Goal: Task Accomplishment & Management: Use online tool/utility

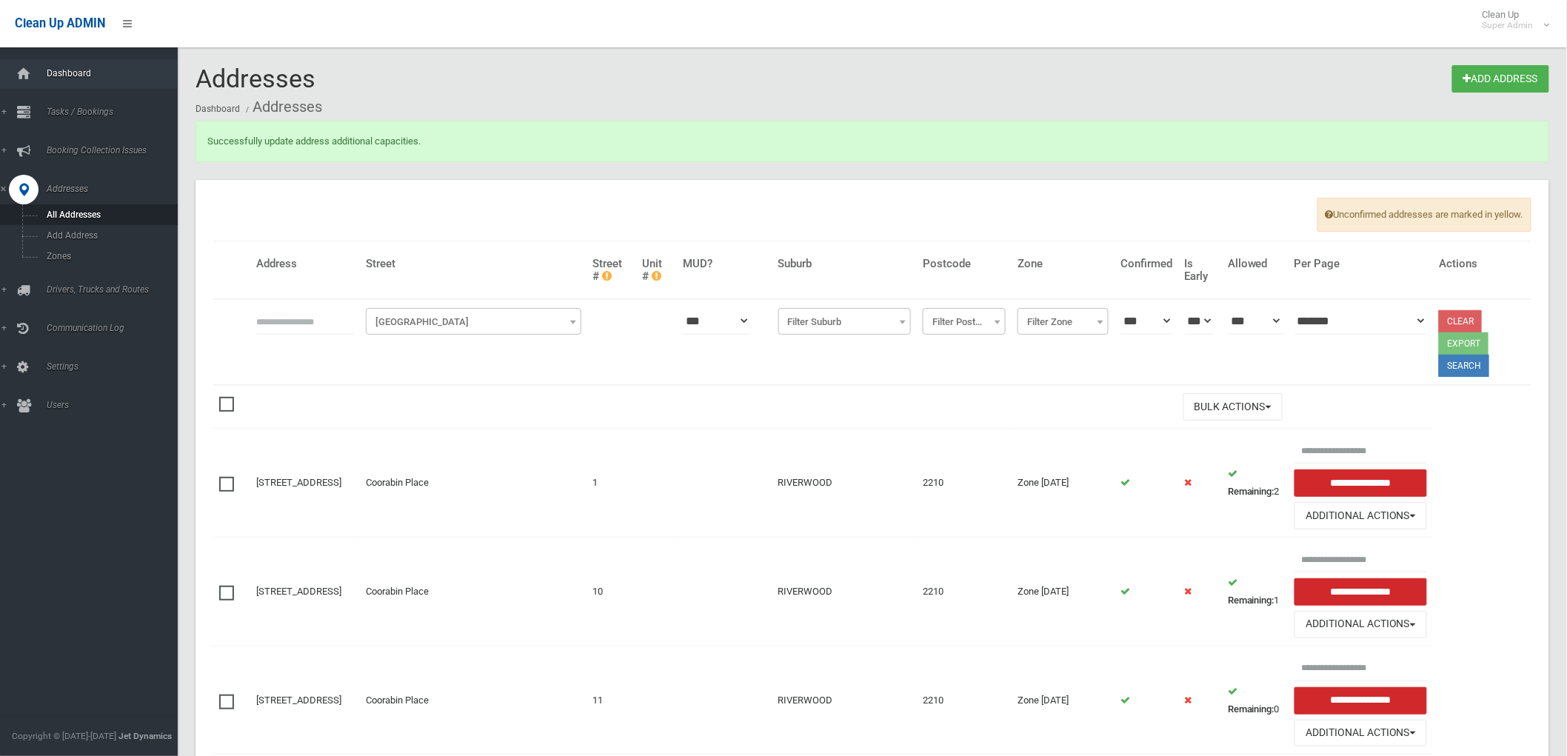
click at [81, 67] on link "Dashboard" at bounding box center [95, 74] width 190 height 30
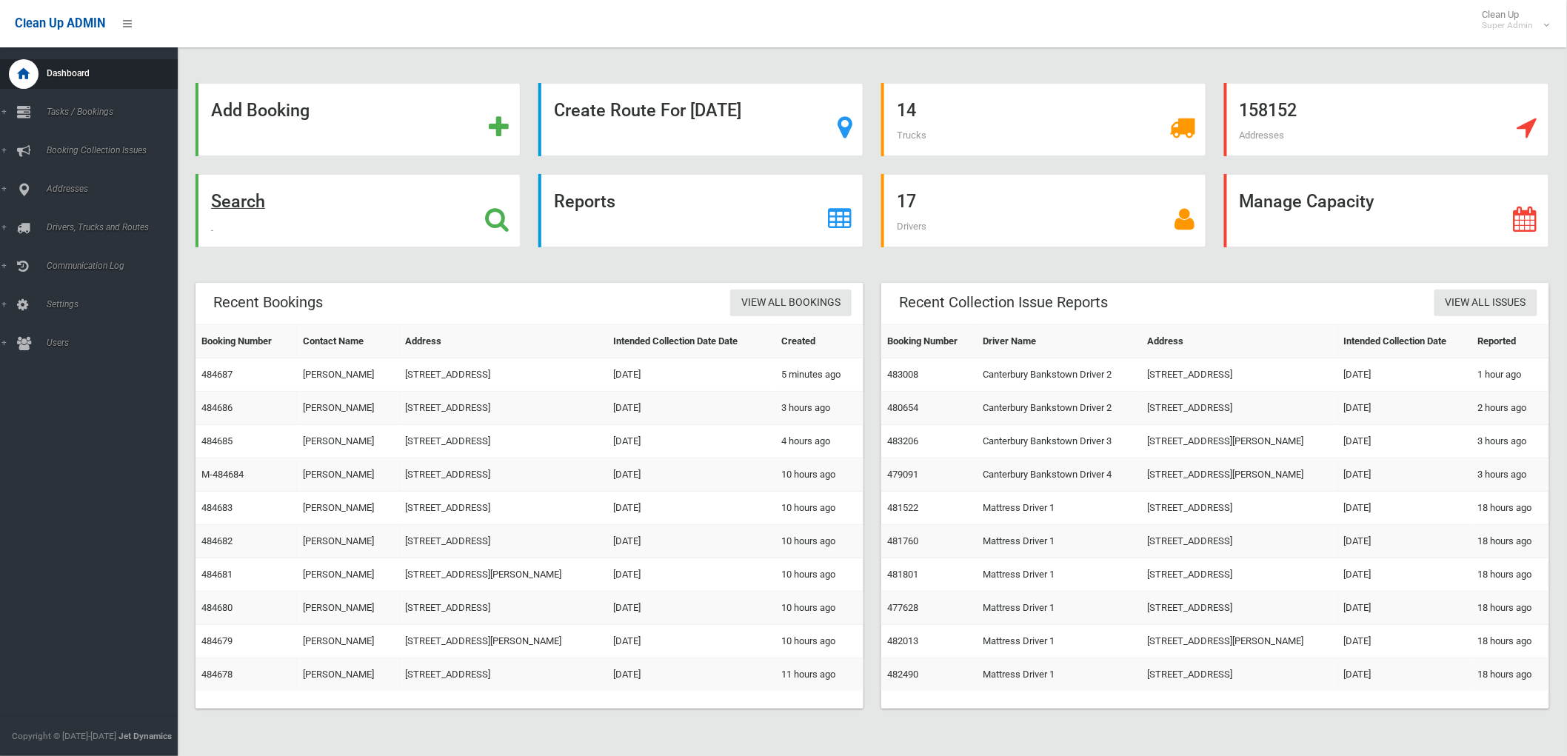
click at [227, 210] on strong "Search" at bounding box center [238, 201] width 54 height 21
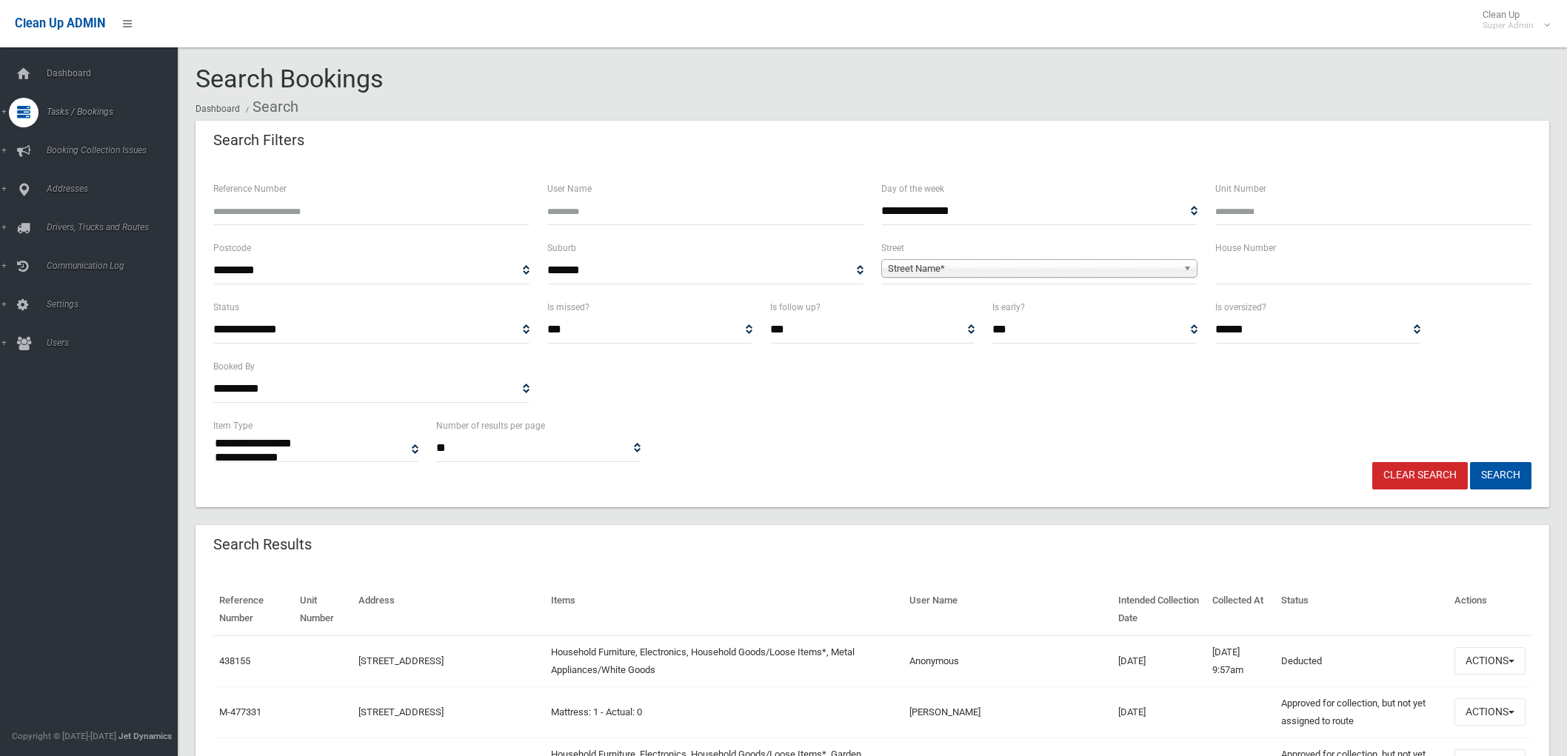
select select
click at [301, 206] on input "Reference Number" at bounding box center [371, 211] width 316 height 27
type input "******"
click at [1470, 462] on button "Search" at bounding box center [1500, 475] width 61 height 27
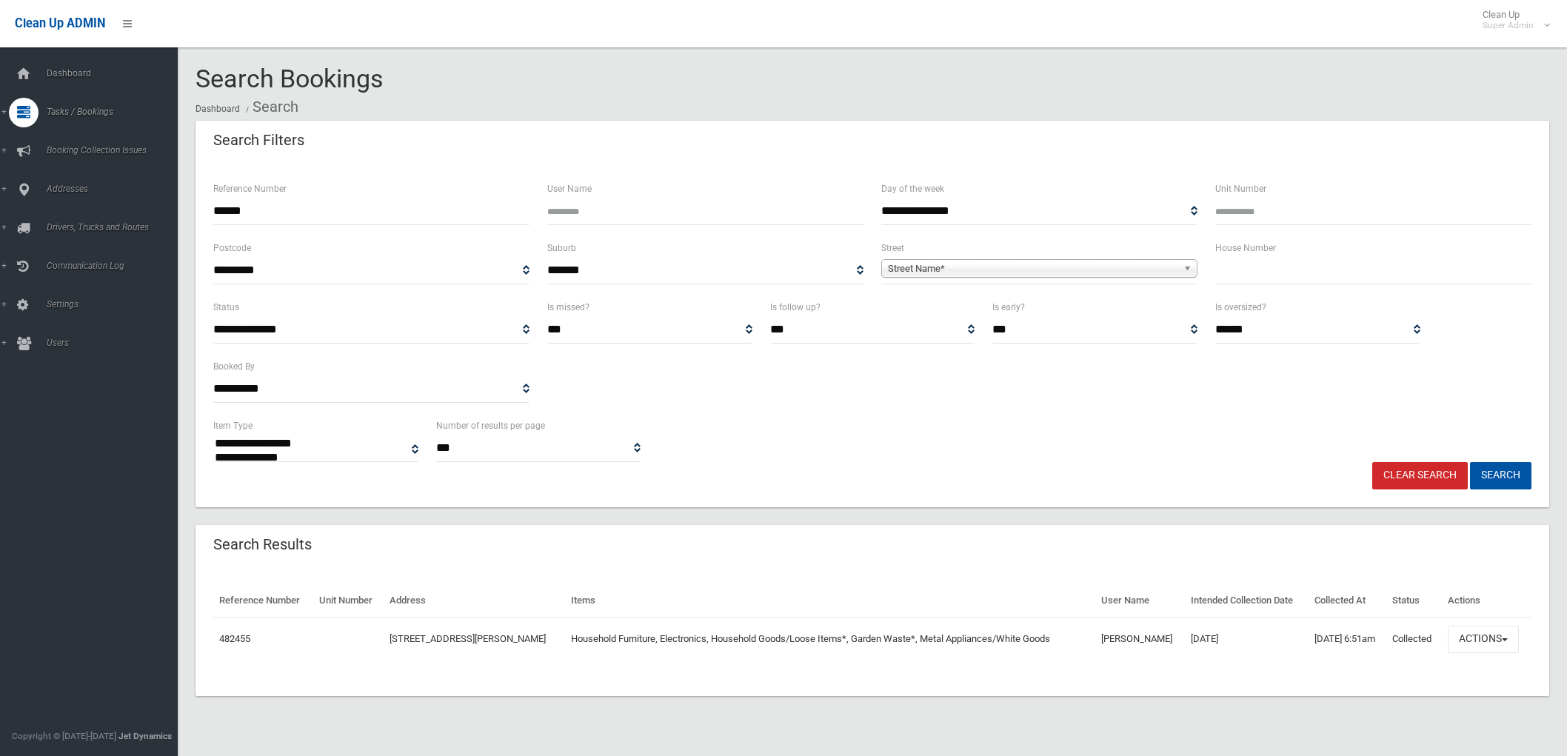
select select
click at [1507, 640] on span "button" at bounding box center [1504, 638] width 6 height 3
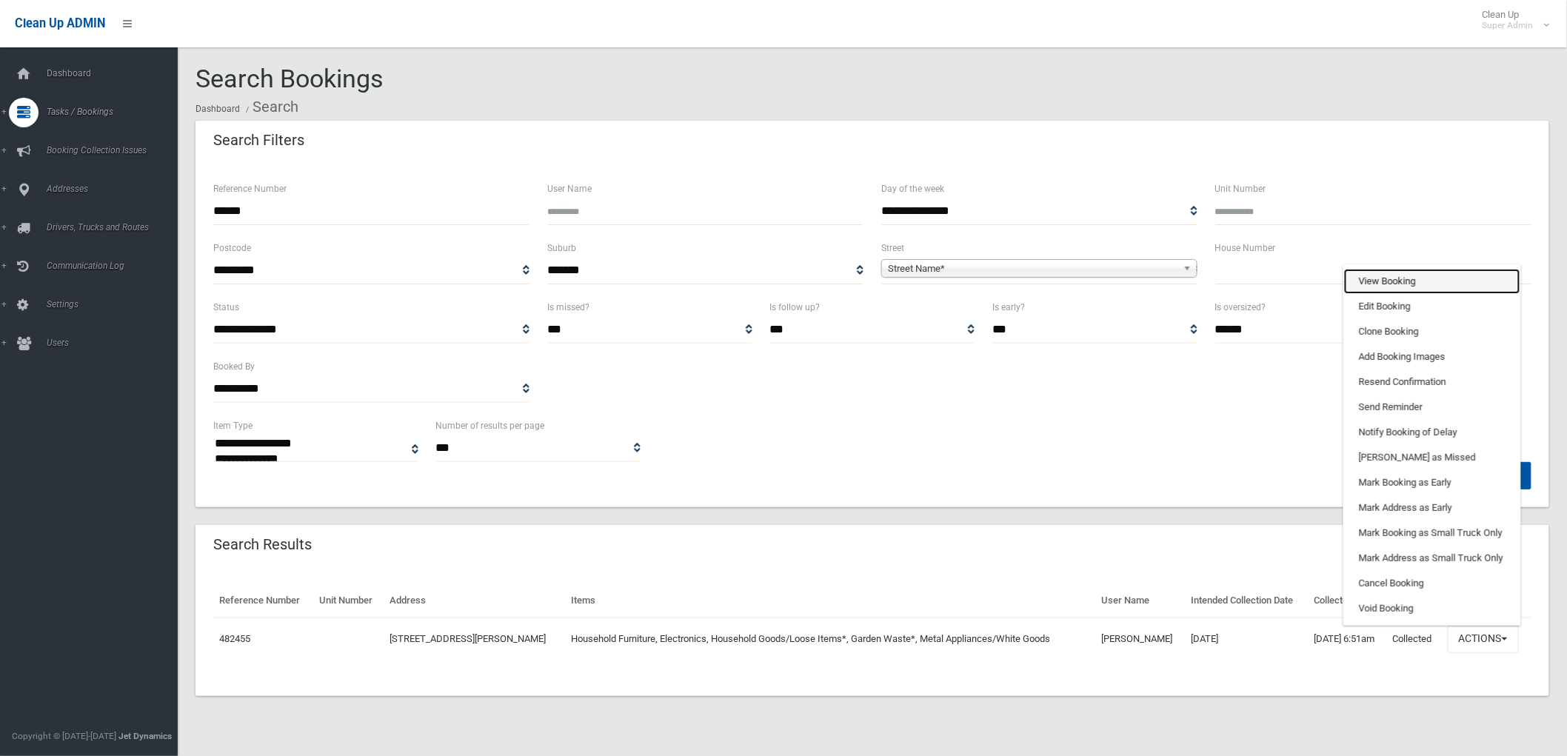
click at [1438, 275] on link "View Booking" at bounding box center [1432, 281] width 176 height 25
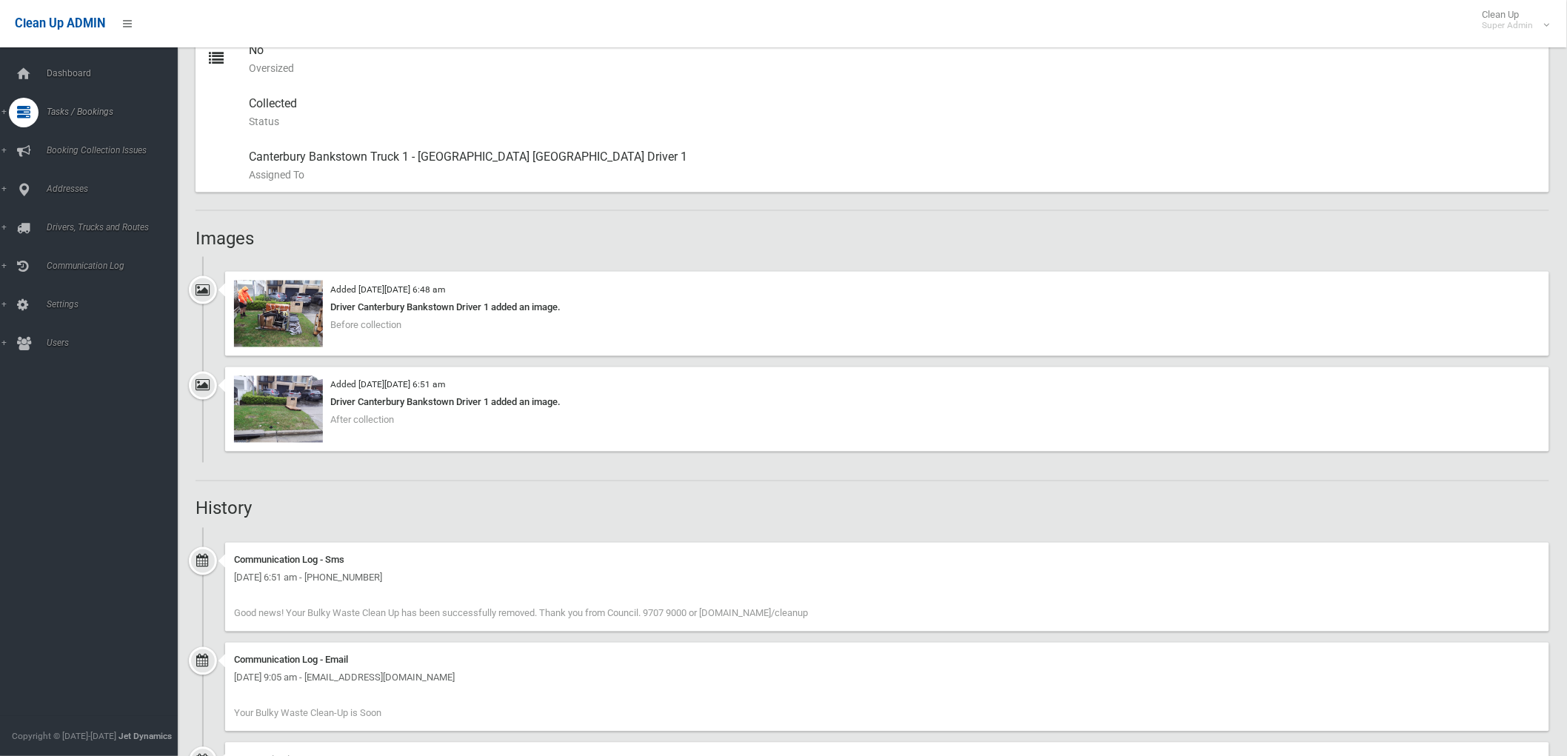
scroll to position [823, 0]
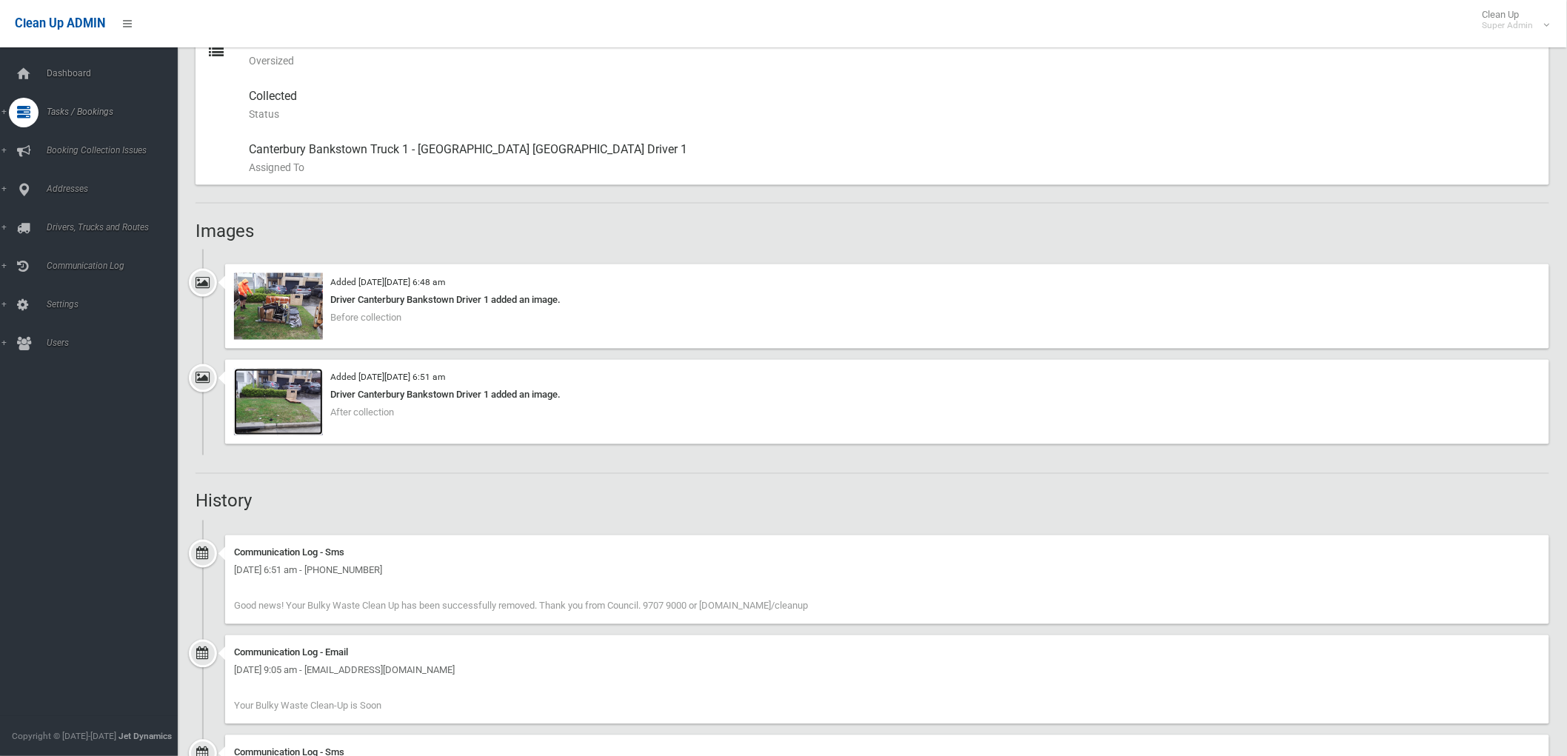
click at [296, 415] on img at bounding box center [278, 402] width 89 height 67
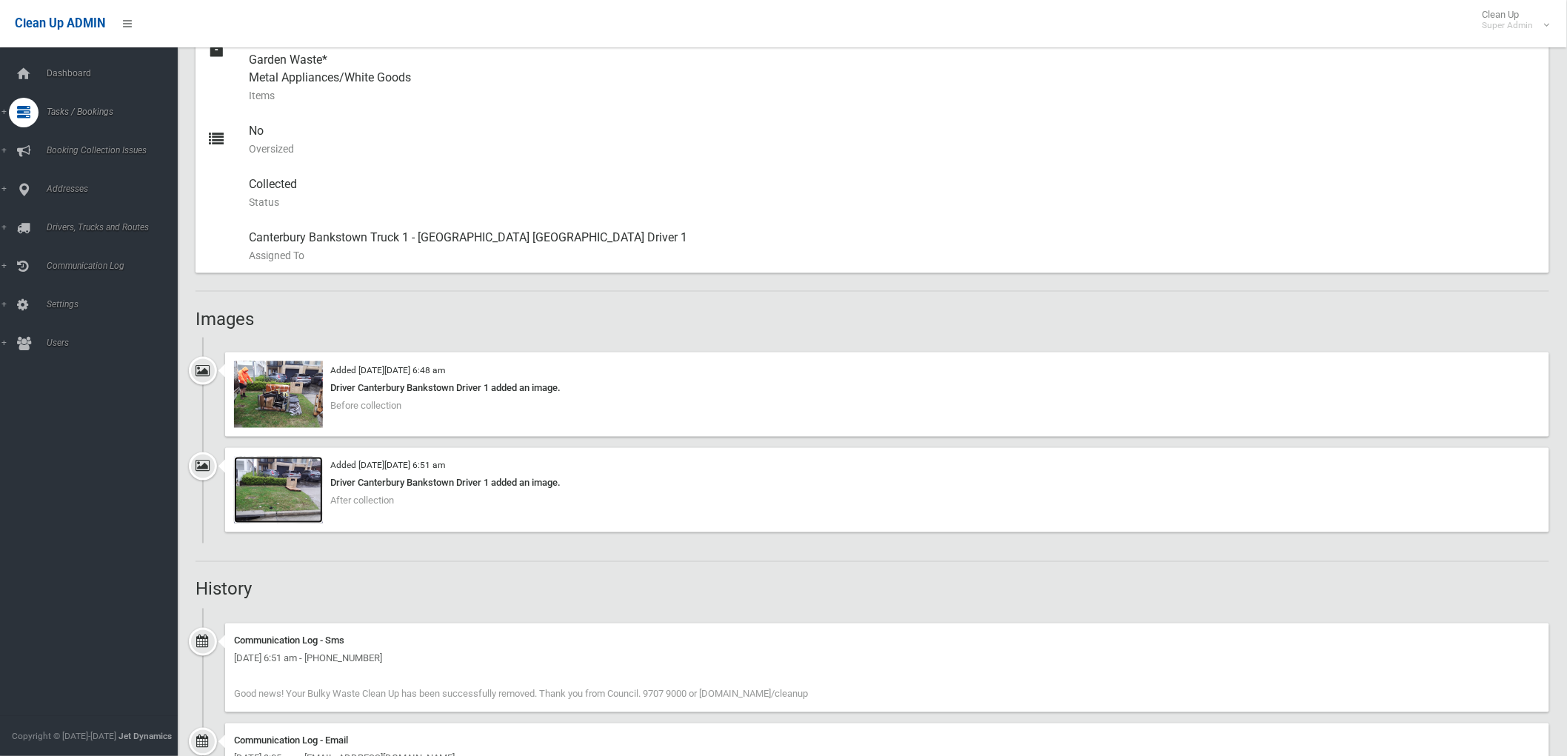
scroll to position [570, 0]
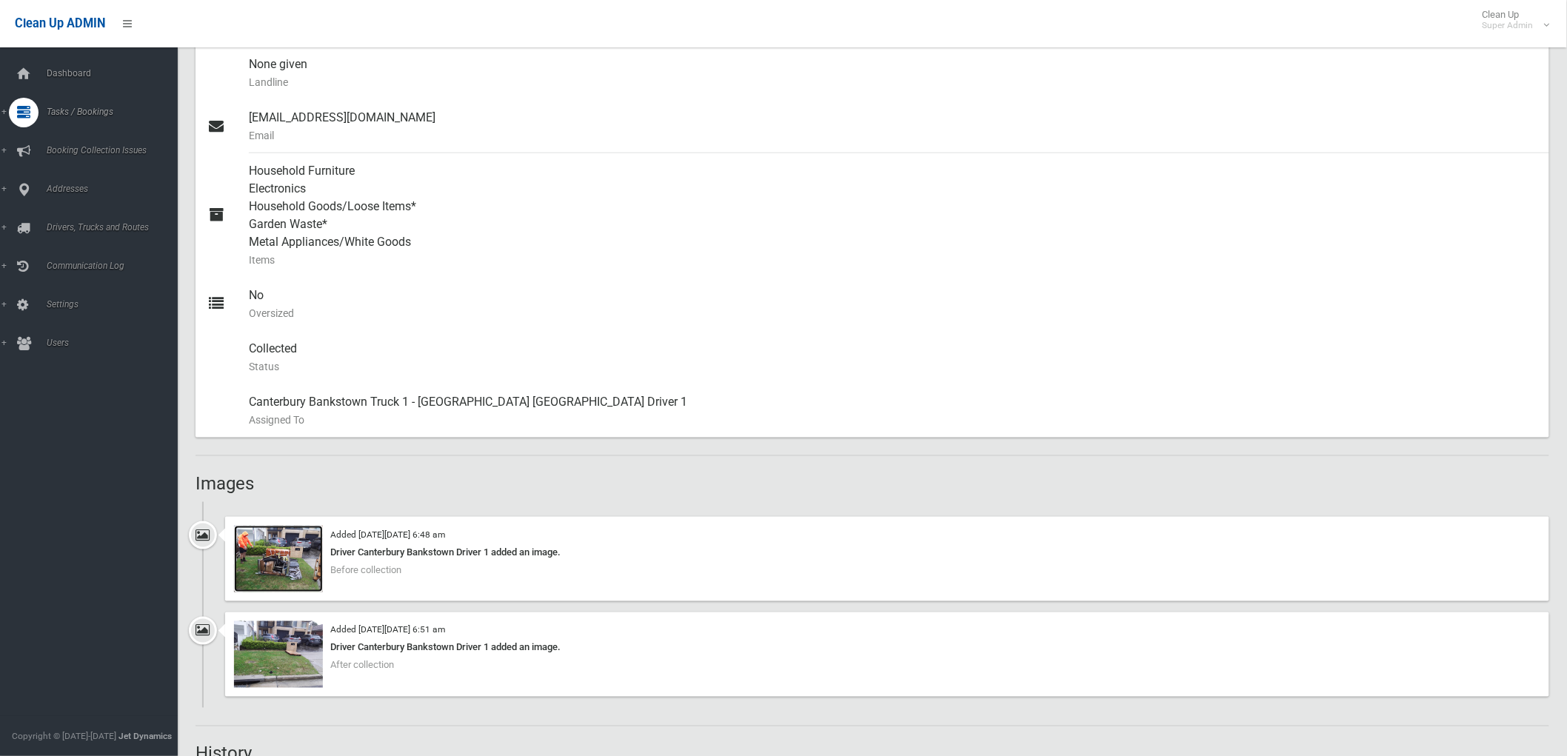
click at [296, 549] on img at bounding box center [278, 559] width 89 height 67
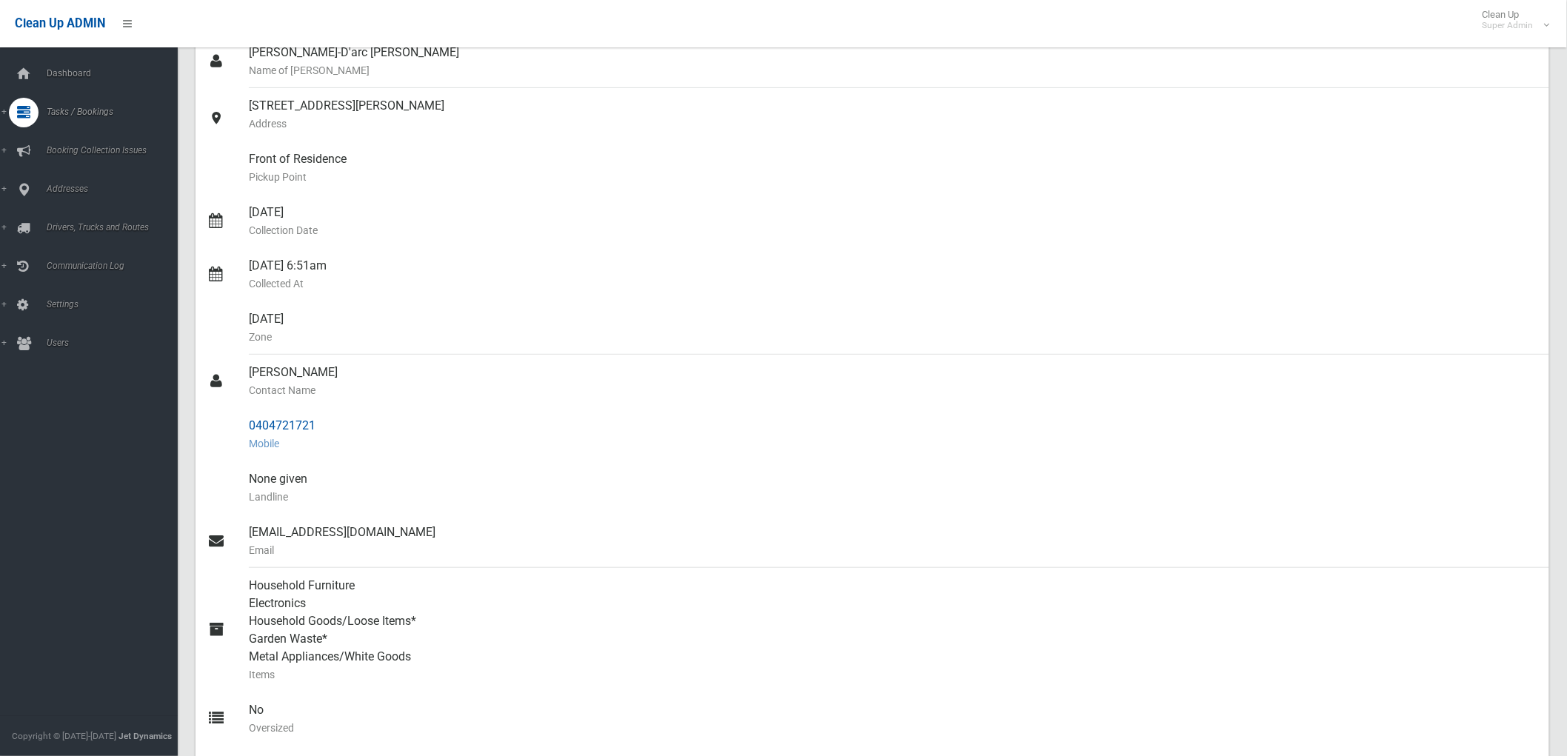
scroll to position [0, 0]
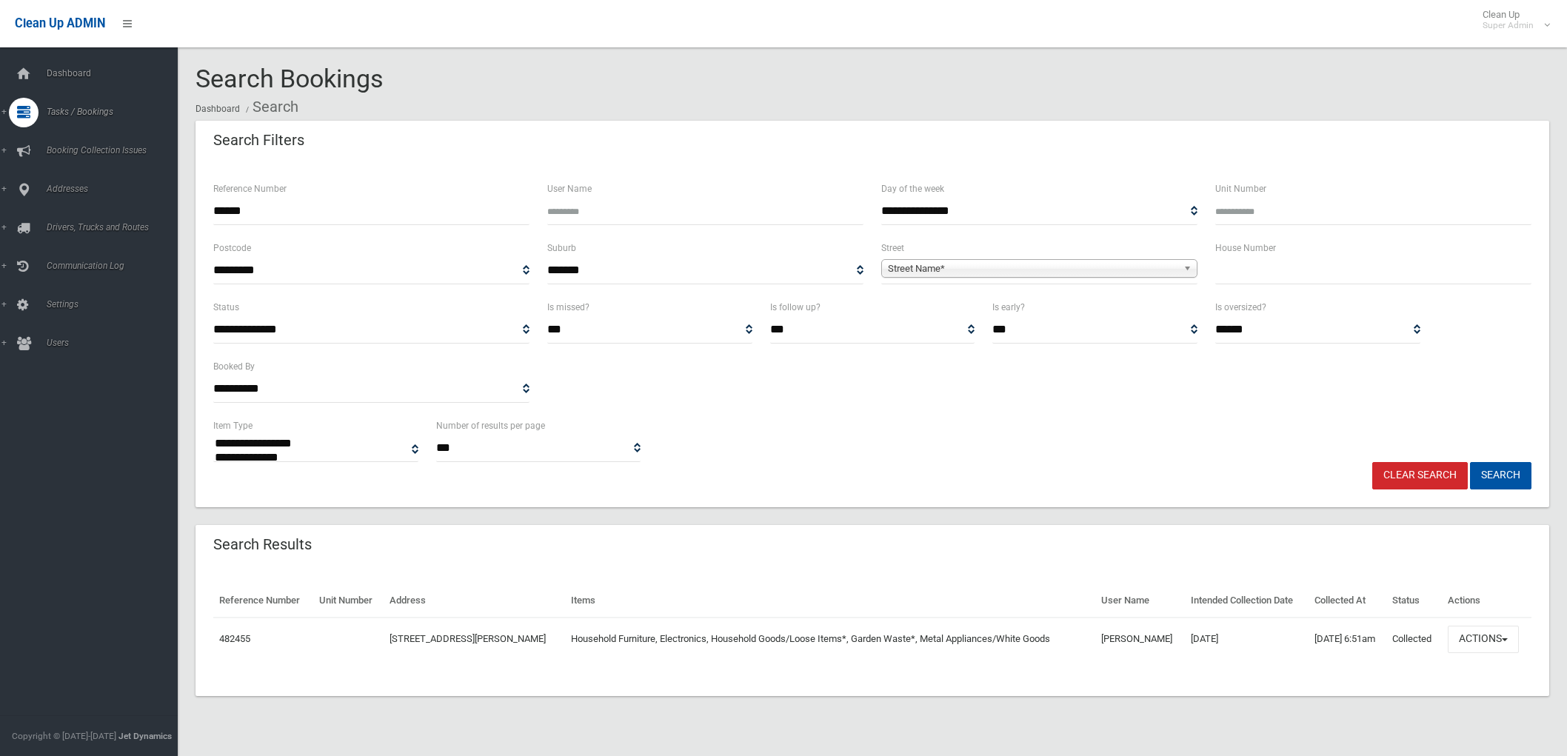
select select
drag, startPoint x: 402, startPoint y: 209, endPoint x: -133, endPoint y: 205, distance: 534.5
click at [0, 205] on html "Clean Up ADMIN Clean Up Super Admin Logout Search Bookings Dashboard Search" at bounding box center [783, 378] width 1567 height 756
click at [1470, 462] on button "Search" at bounding box center [1500, 475] width 61 height 27
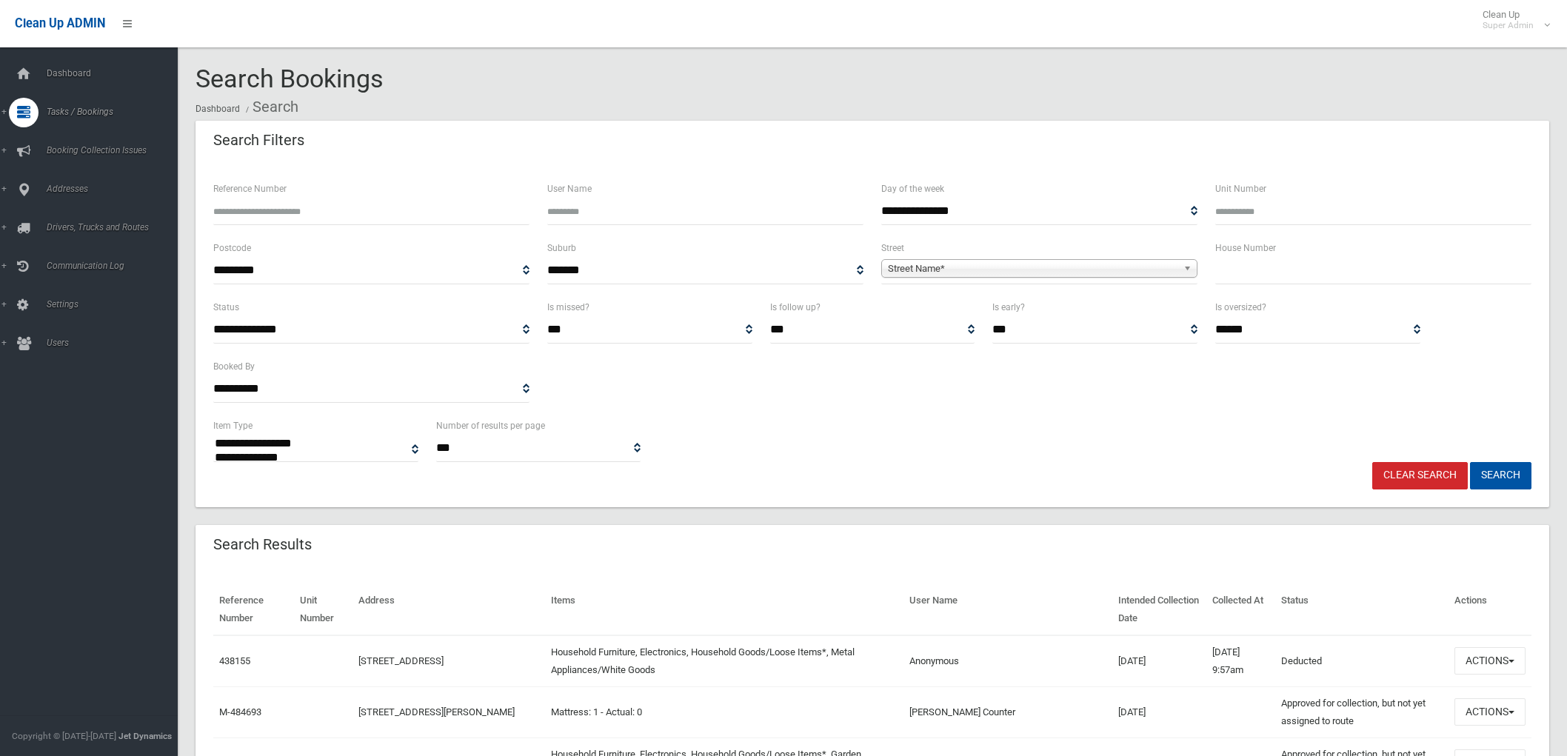
select select
click at [402, 198] on input "Reference Number" at bounding box center [371, 211] width 316 height 27
click at [1274, 282] on input "text" at bounding box center [1373, 270] width 316 height 27
type input "*"
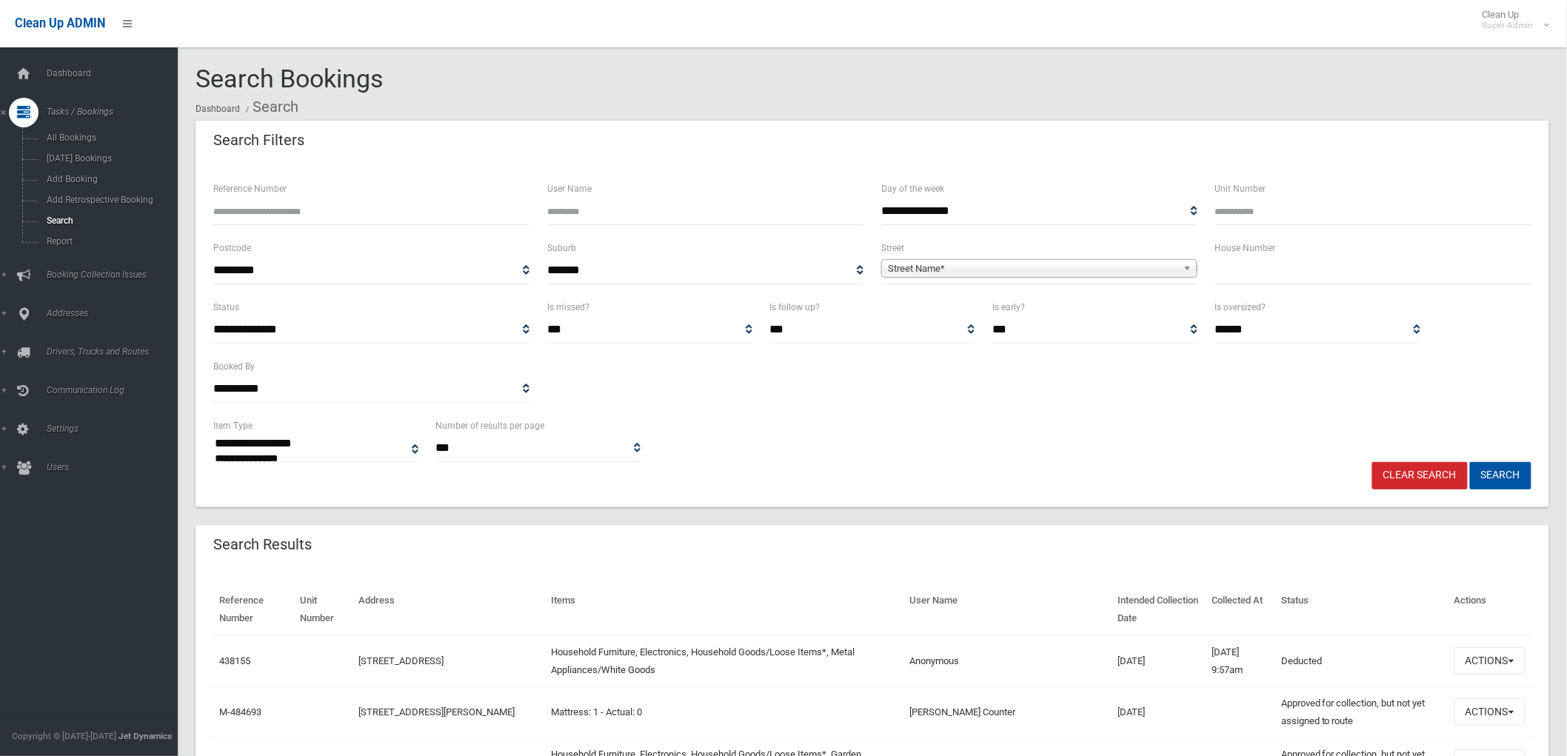
click at [408, 215] on input "Reference Number" at bounding box center [371, 211] width 316 height 27
type input "******"
click at [1470, 462] on button "Search" at bounding box center [1500, 475] width 61 height 27
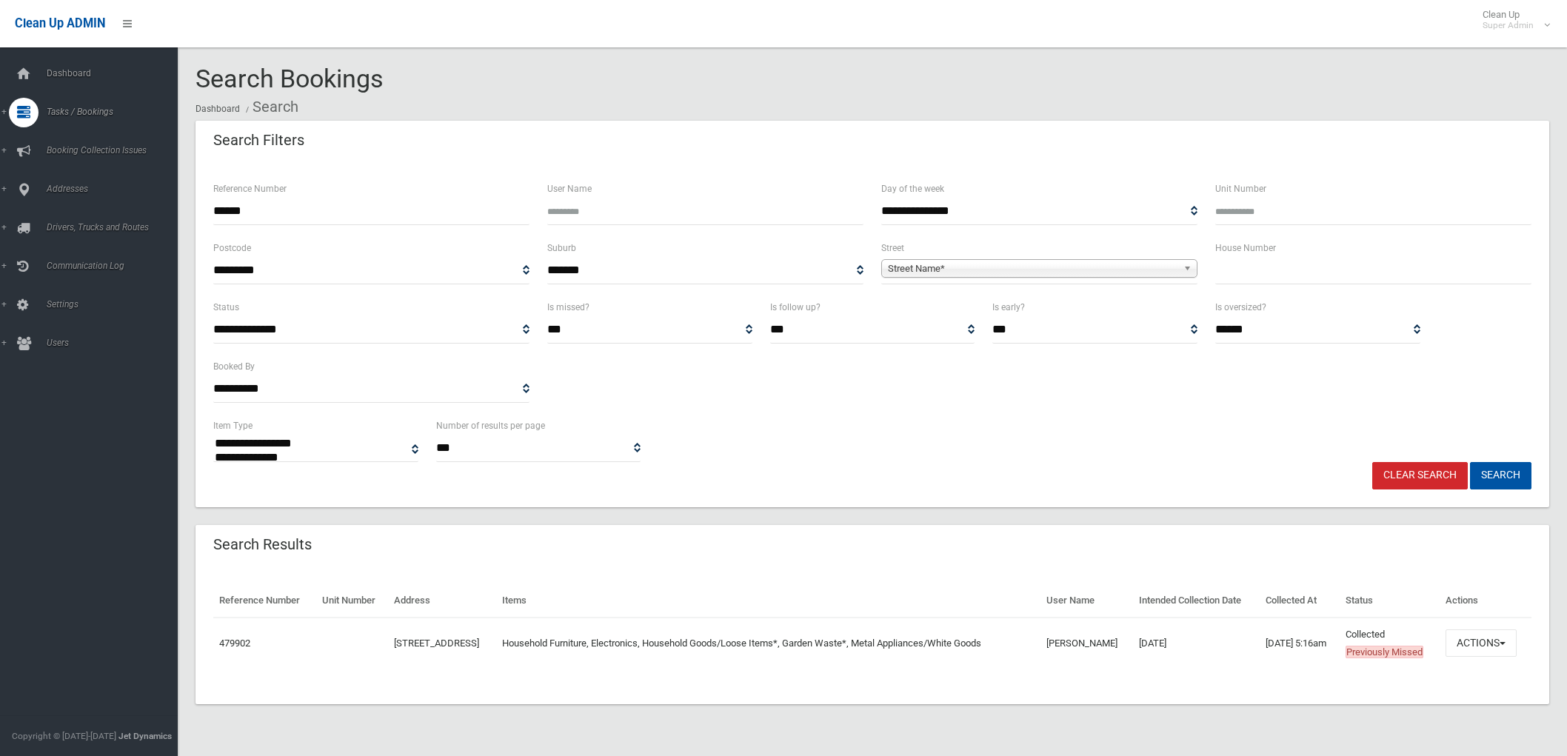
select select
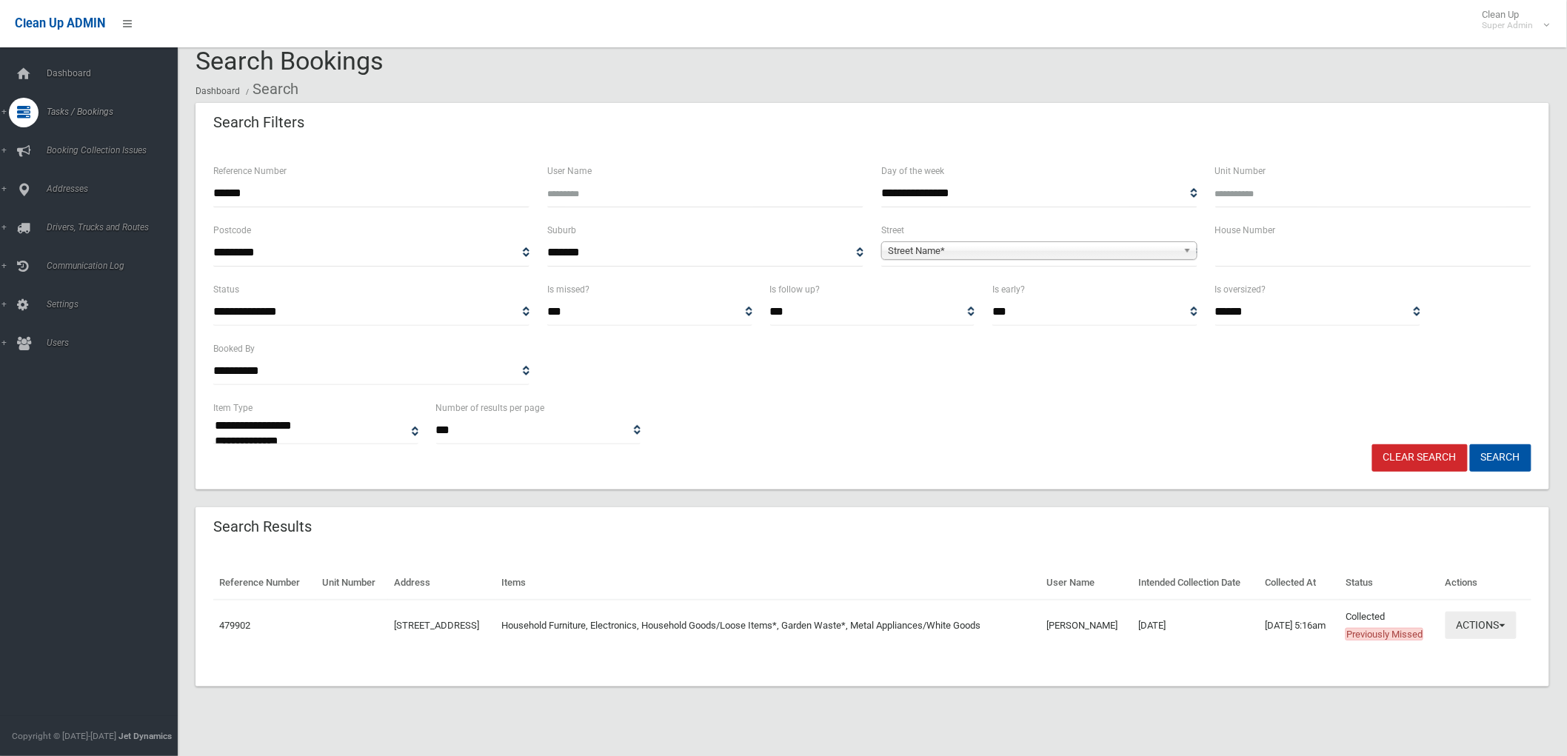
click at [1514, 627] on button "Actions" at bounding box center [1480, 625] width 71 height 27
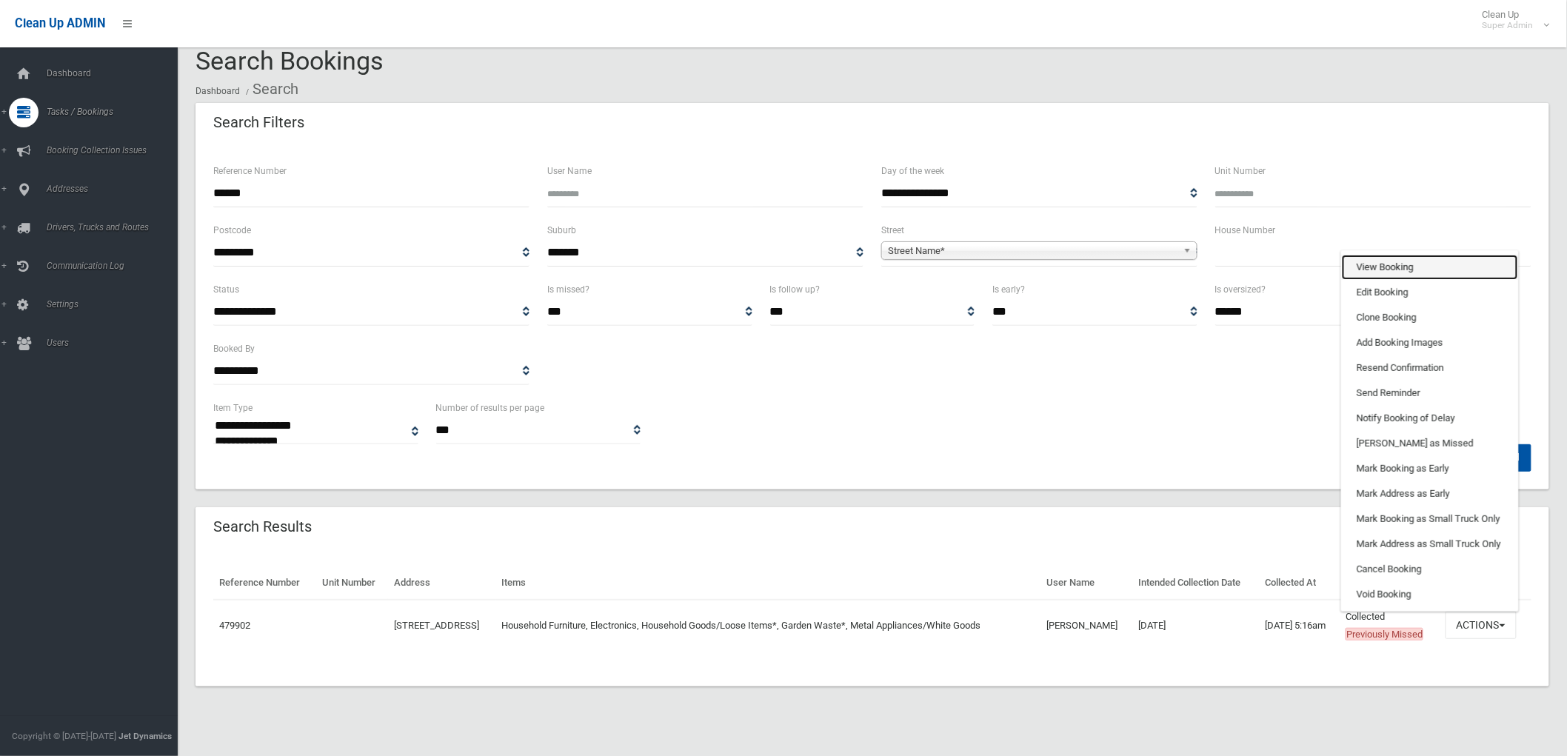
click at [1378, 272] on link "View Booking" at bounding box center [1429, 267] width 176 height 25
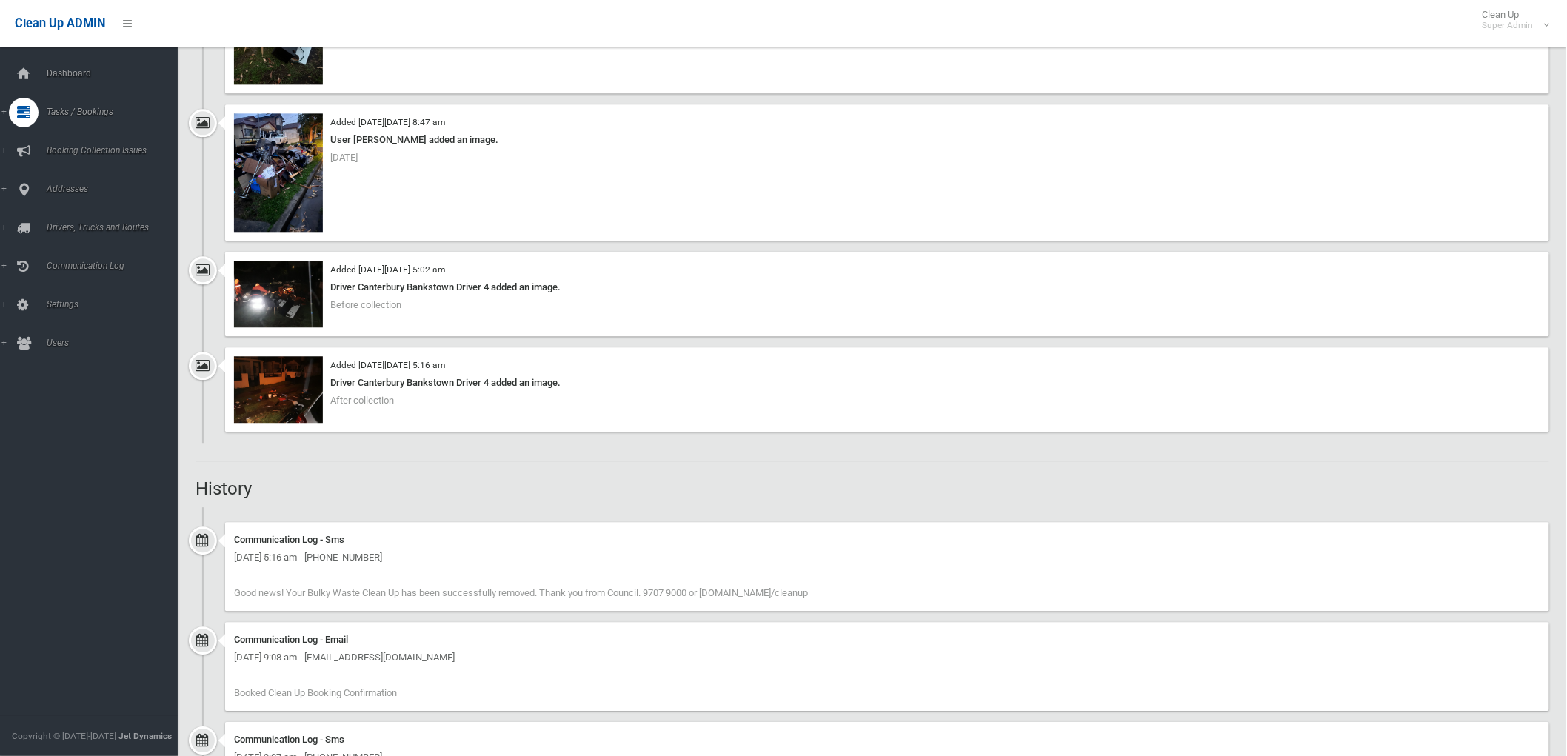
scroll to position [1563, 0]
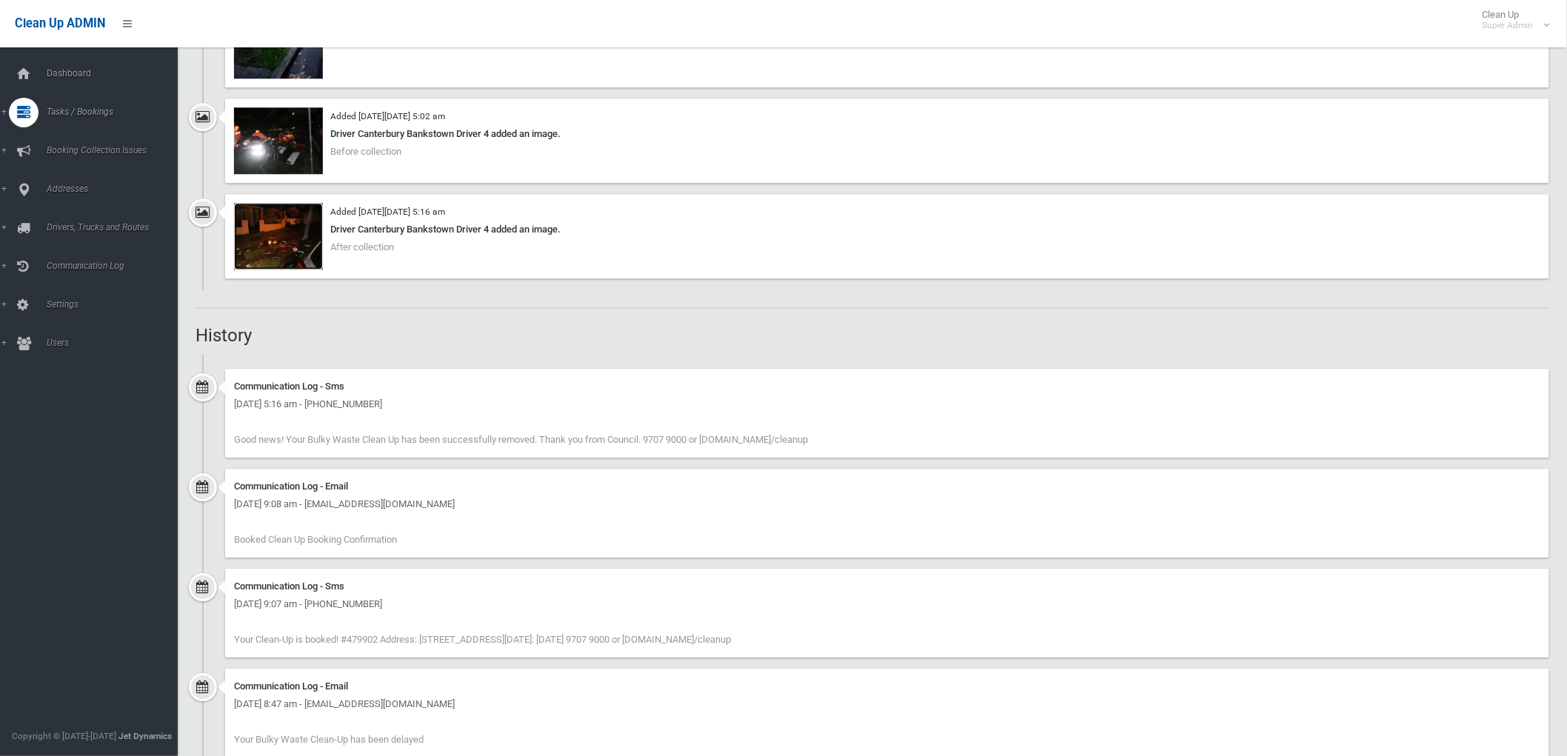
click at [304, 249] on img at bounding box center [278, 236] width 89 height 67
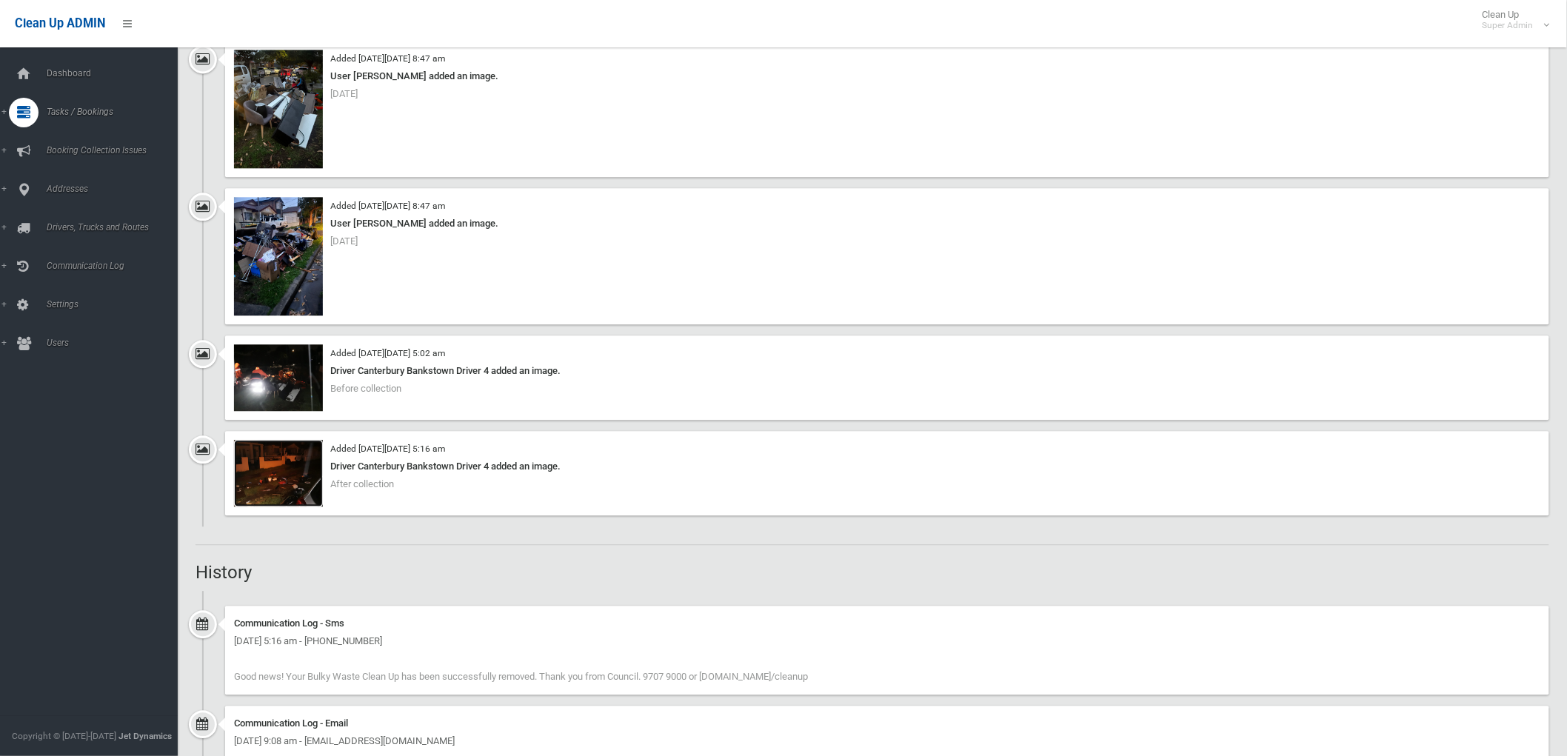
scroll to position [1316, 0]
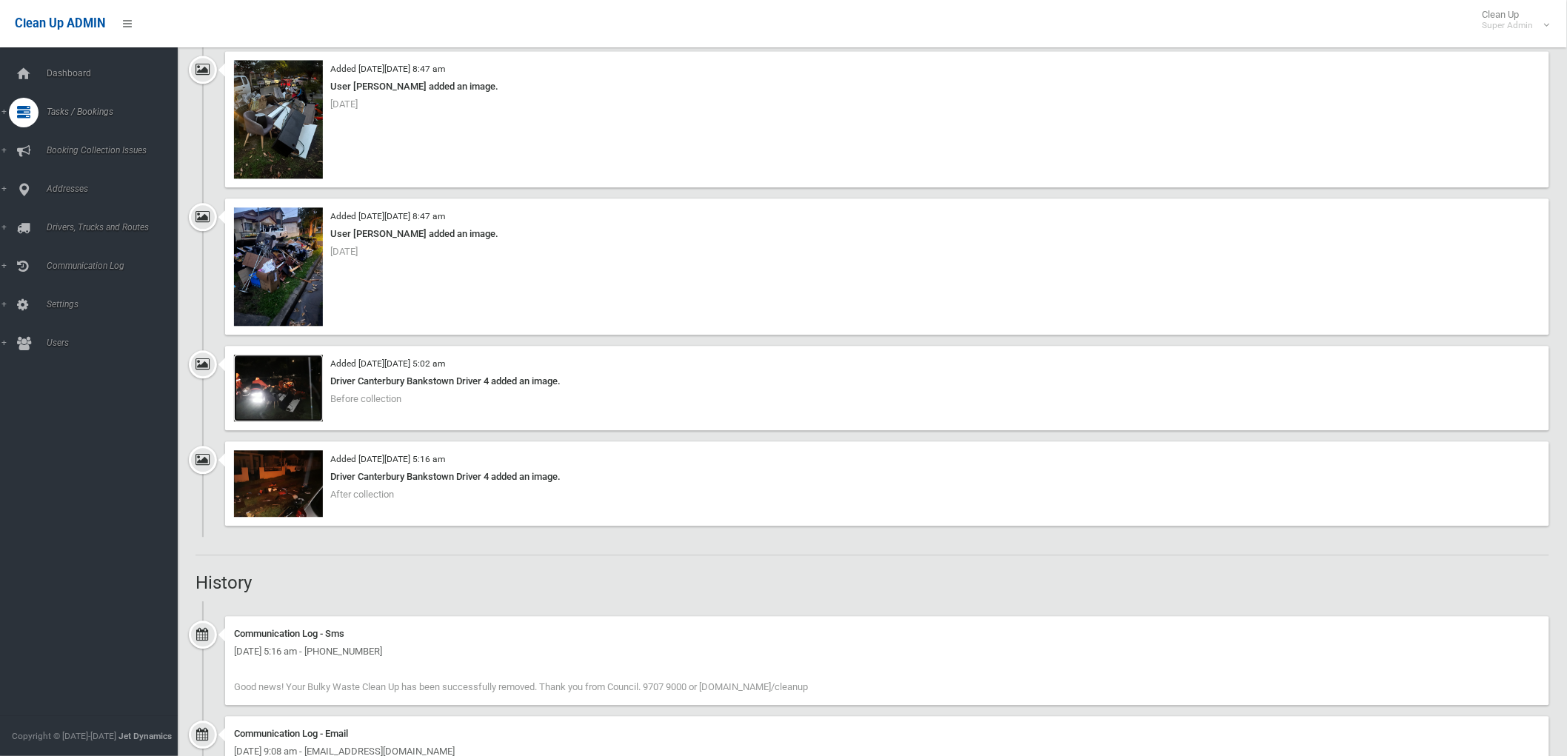
click at [309, 411] on img at bounding box center [278, 388] width 89 height 67
click at [297, 308] on img at bounding box center [278, 266] width 89 height 118
click at [286, 498] on img at bounding box center [278, 483] width 89 height 67
click at [284, 493] on img at bounding box center [278, 483] width 89 height 67
click at [21, 311] on icon at bounding box center [23, 314] width 13 height 30
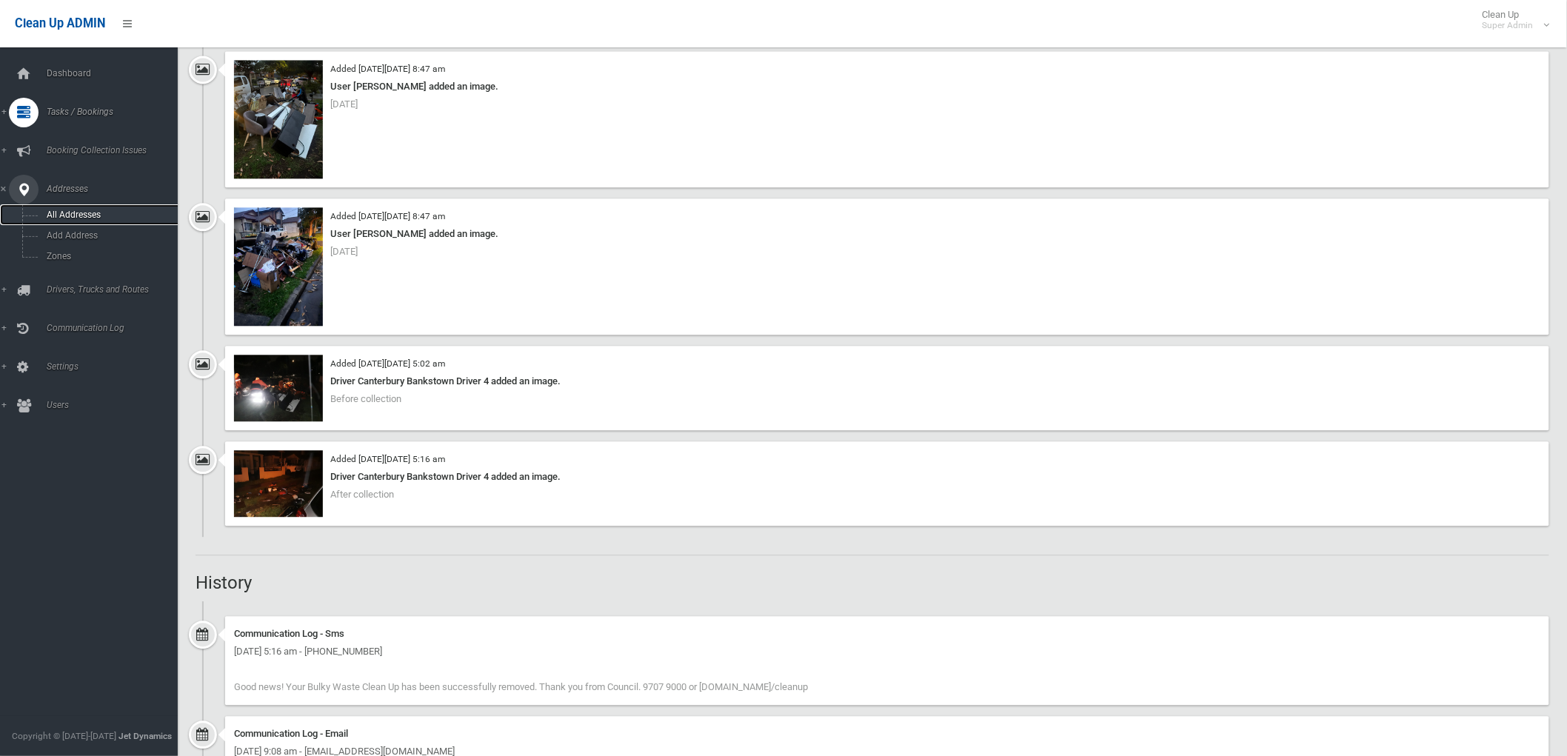
click at [68, 212] on span "All Addresses" at bounding box center [109, 215] width 135 height 10
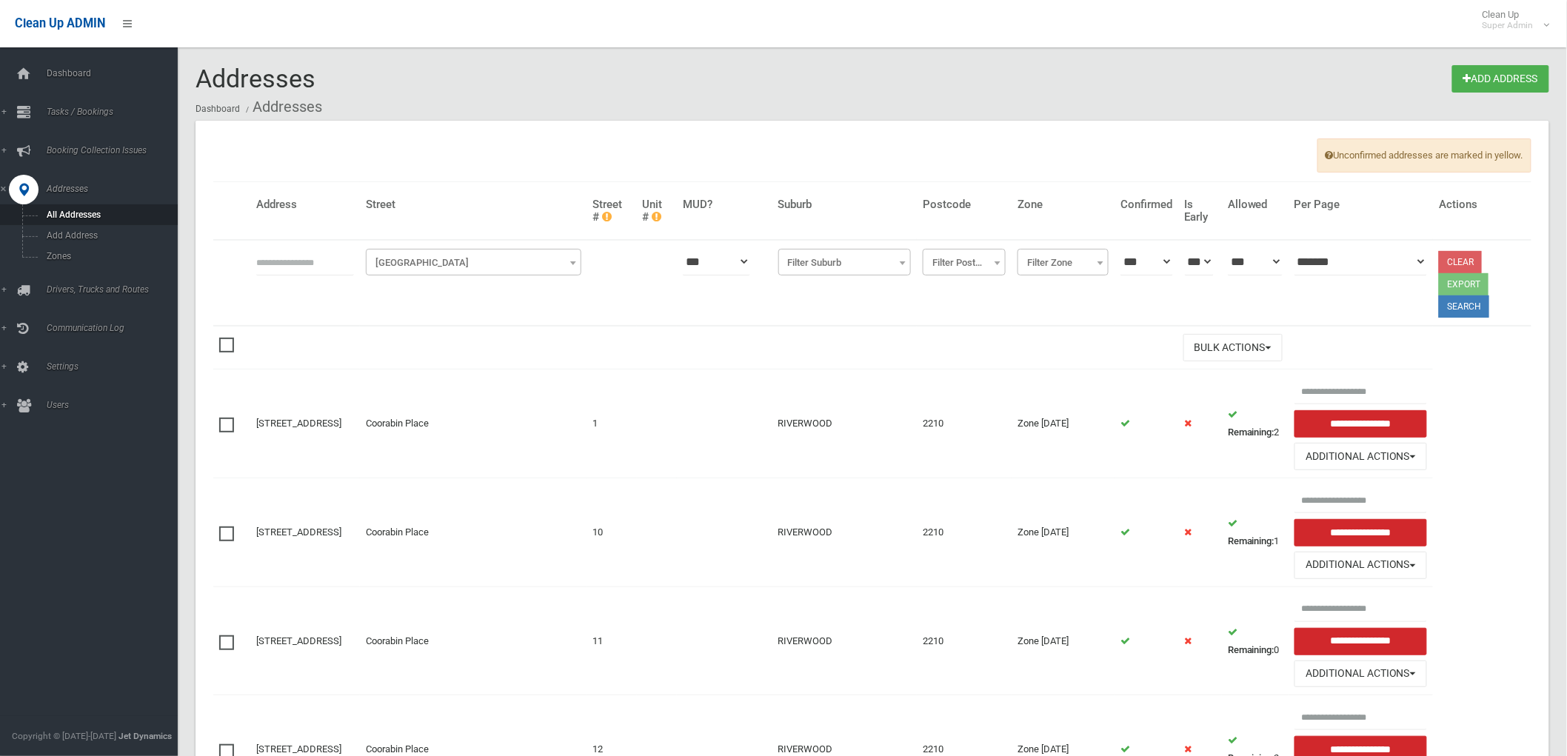
click at [300, 246] on th at bounding box center [305, 283] width 110 height 86
click at [298, 267] on input "text" at bounding box center [305, 261] width 98 height 27
type input "*"
click at [107, 238] on span "Add Address" at bounding box center [109, 235] width 135 height 10
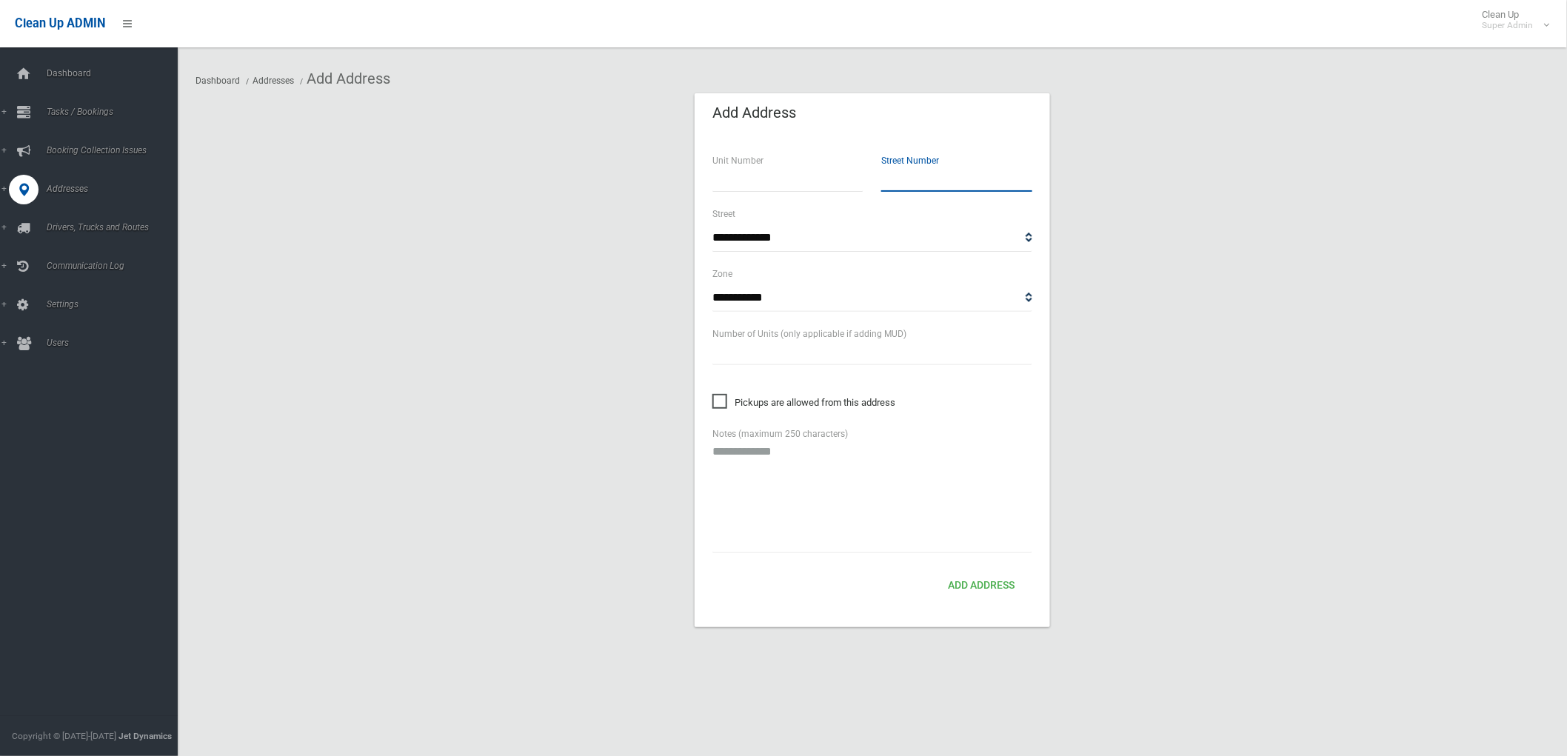
click at [900, 178] on input "text" at bounding box center [956, 177] width 151 height 27
type input "**"
click at [880, 238] on select "**********" at bounding box center [872, 237] width 320 height 27
select select "****"
click at [712, 224] on select "**********" at bounding box center [872, 237] width 320 height 27
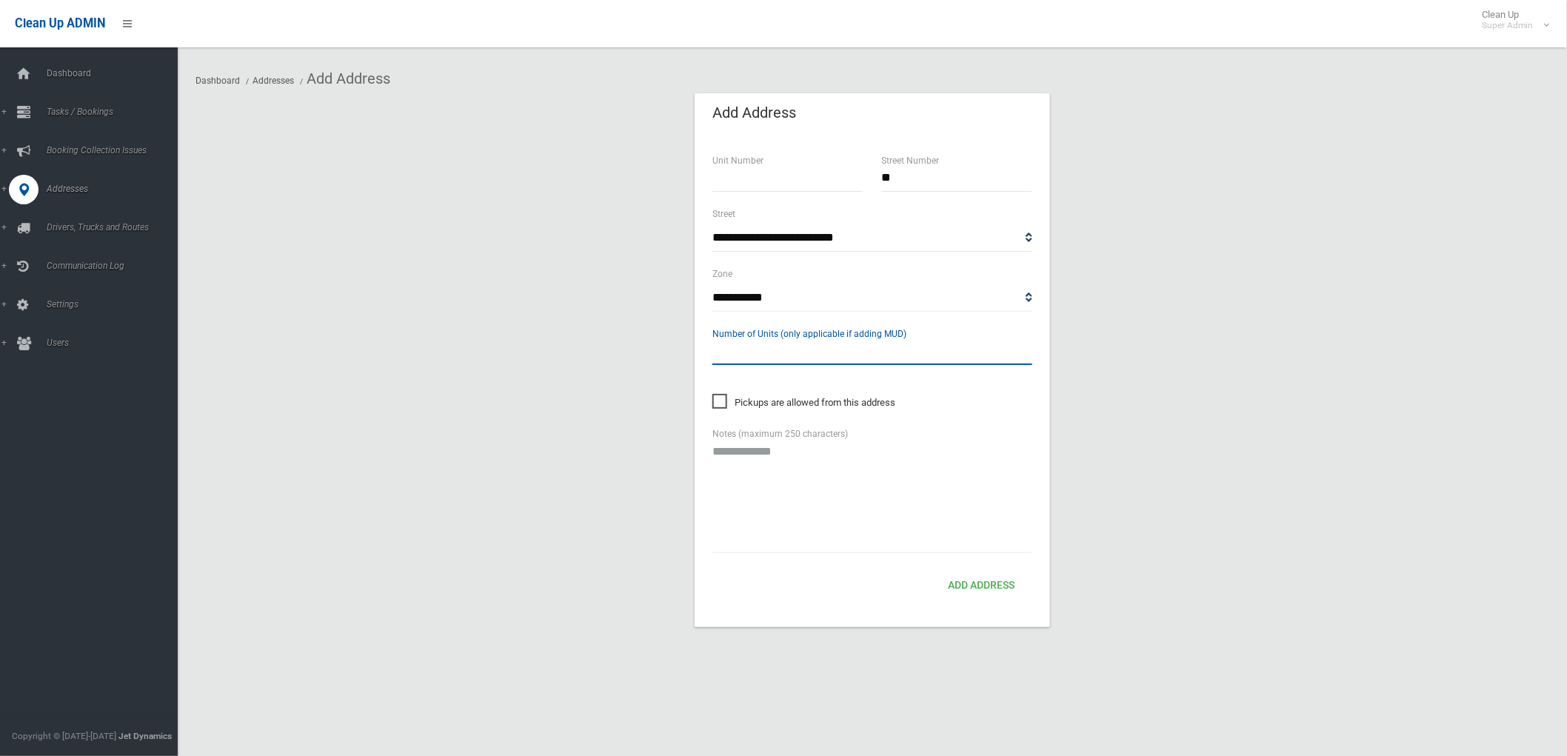
click at [833, 359] on input "text" at bounding box center [872, 351] width 320 height 27
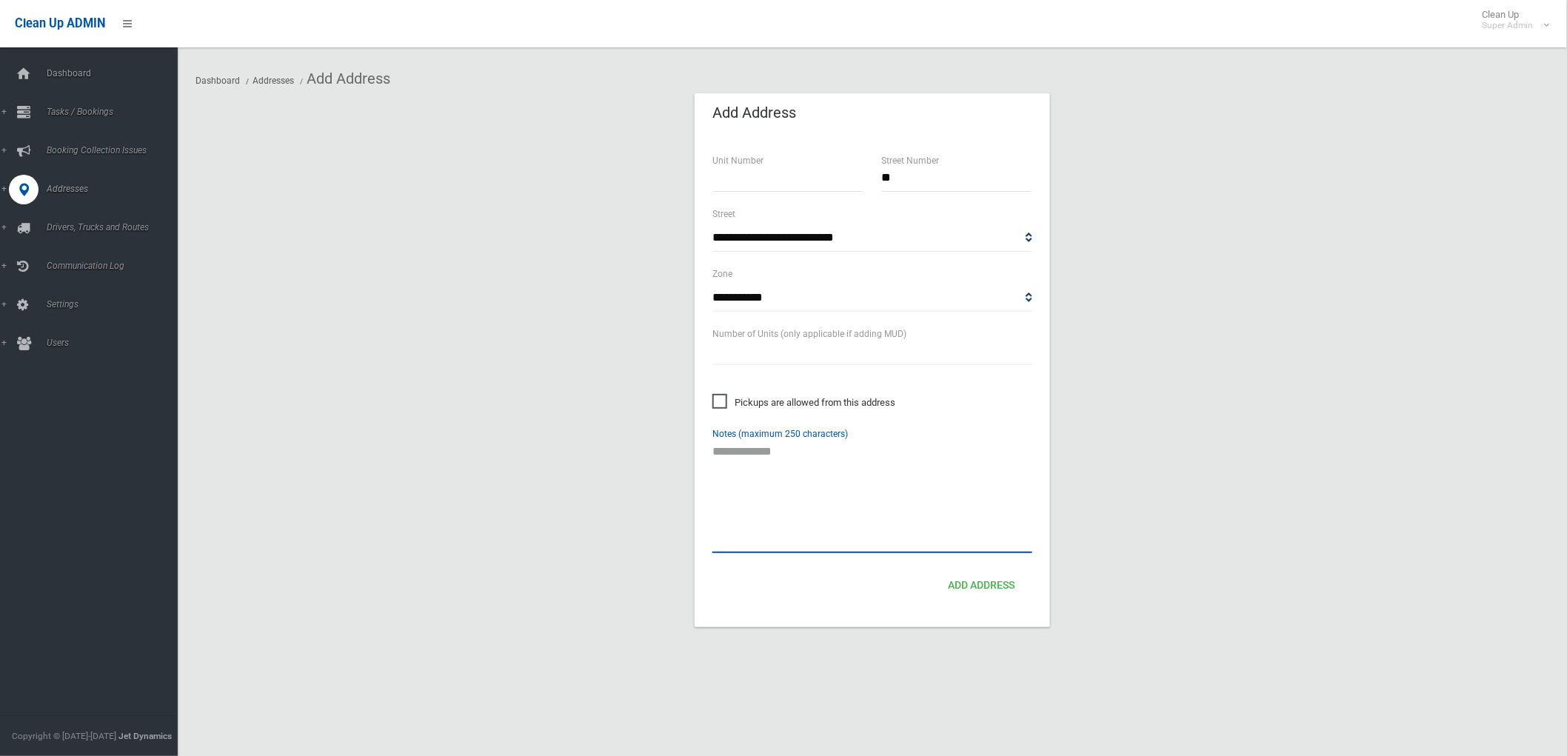
click at [955, 524] on textarea at bounding box center [872, 496] width 320 height 116
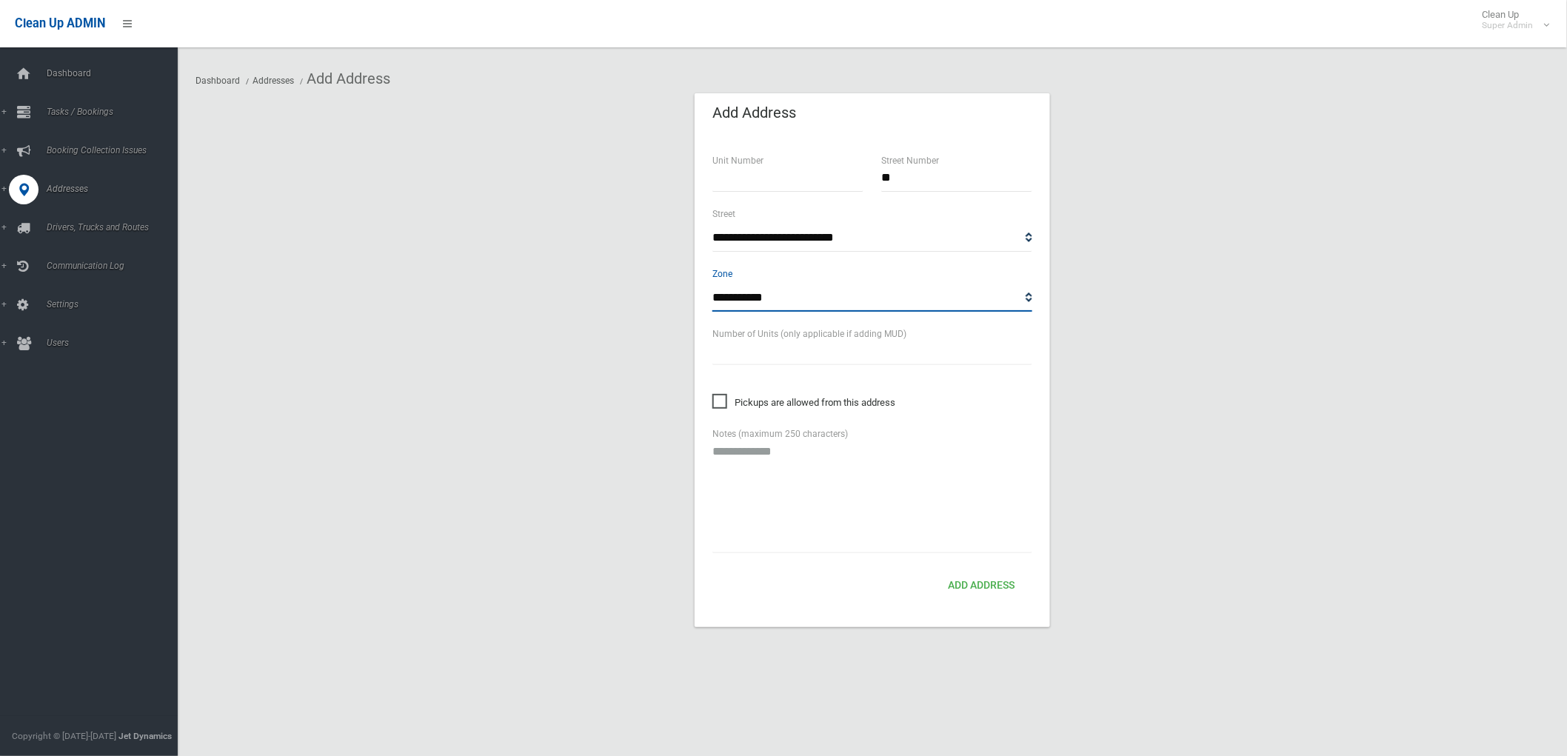
click at [894, 295] on select "**********" at bounding box center [872, 297] width 320 height 27
select select "*"
click at [712, 284] on select "**********" at bounding box center [872, 297] width 320 height 27
click at [990, 577] on button "Add Address" at bounding box center [981, 585] width 78 height 27
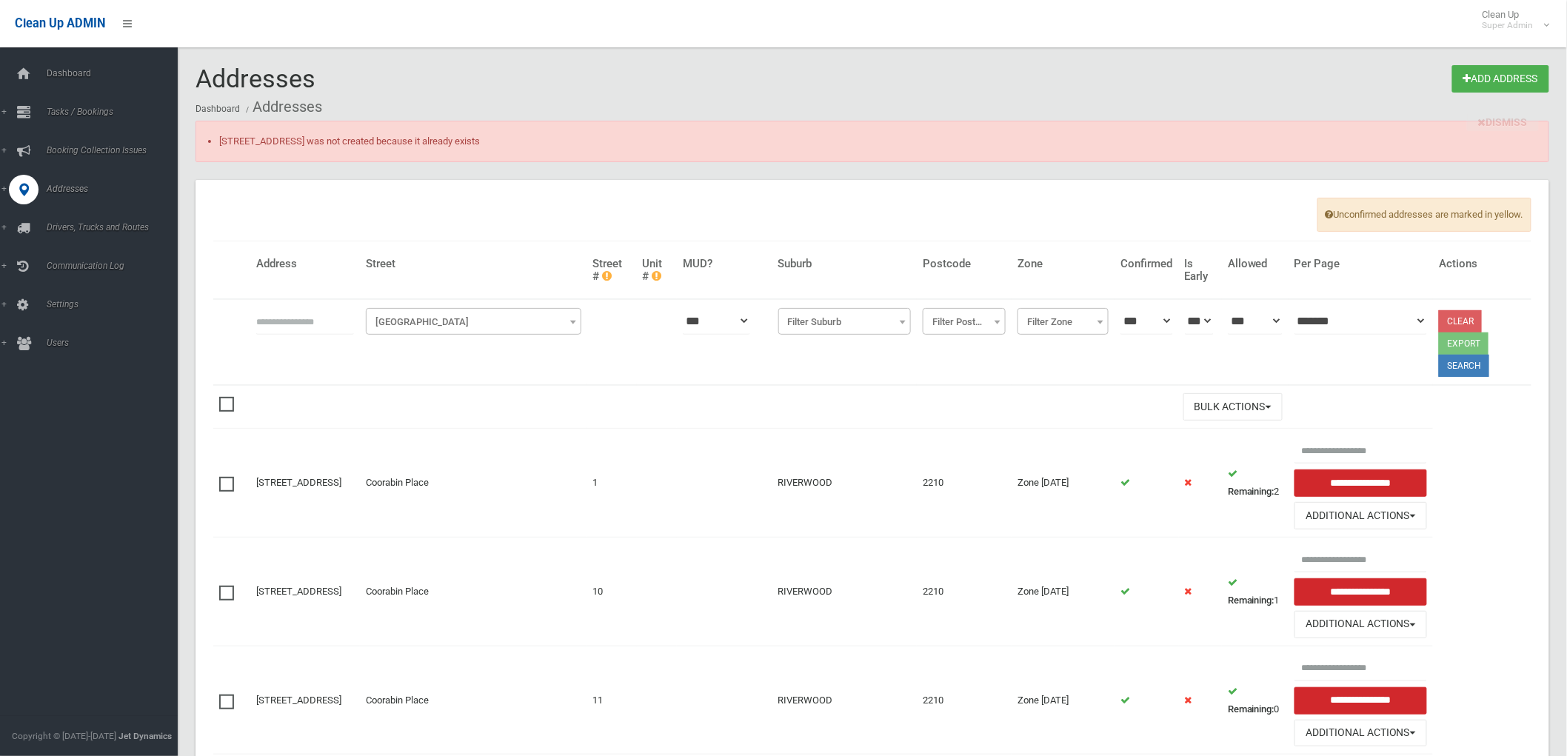
click at [339, 328] on input "text" at bounding box center [305, 320] width 98 height 27
type input "*******"
click button at bounding box center [0, 0] width 0 height 0
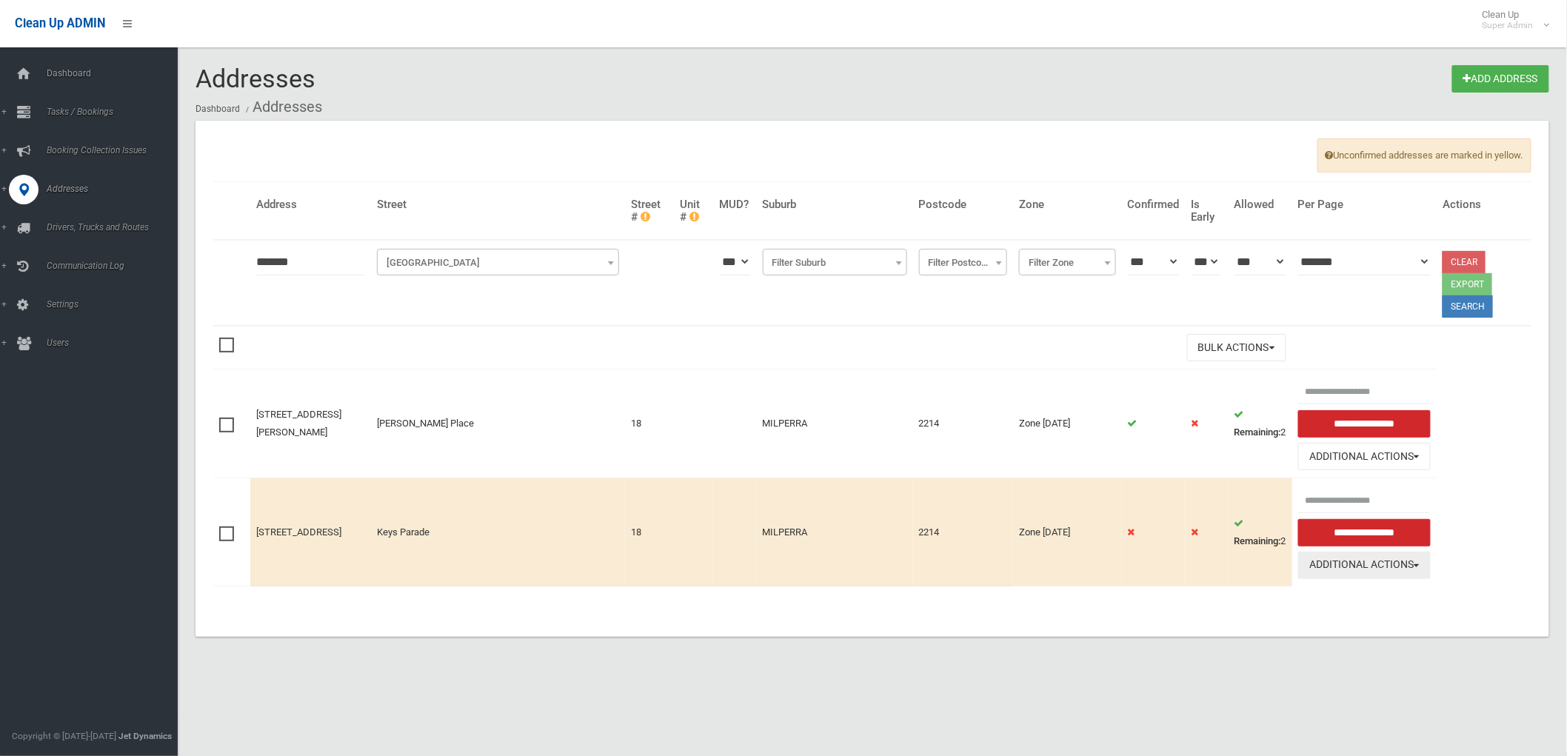
click at [1390, 563] on button "Additional Actions" at bounding box center [1364, 565] width 133 height 27
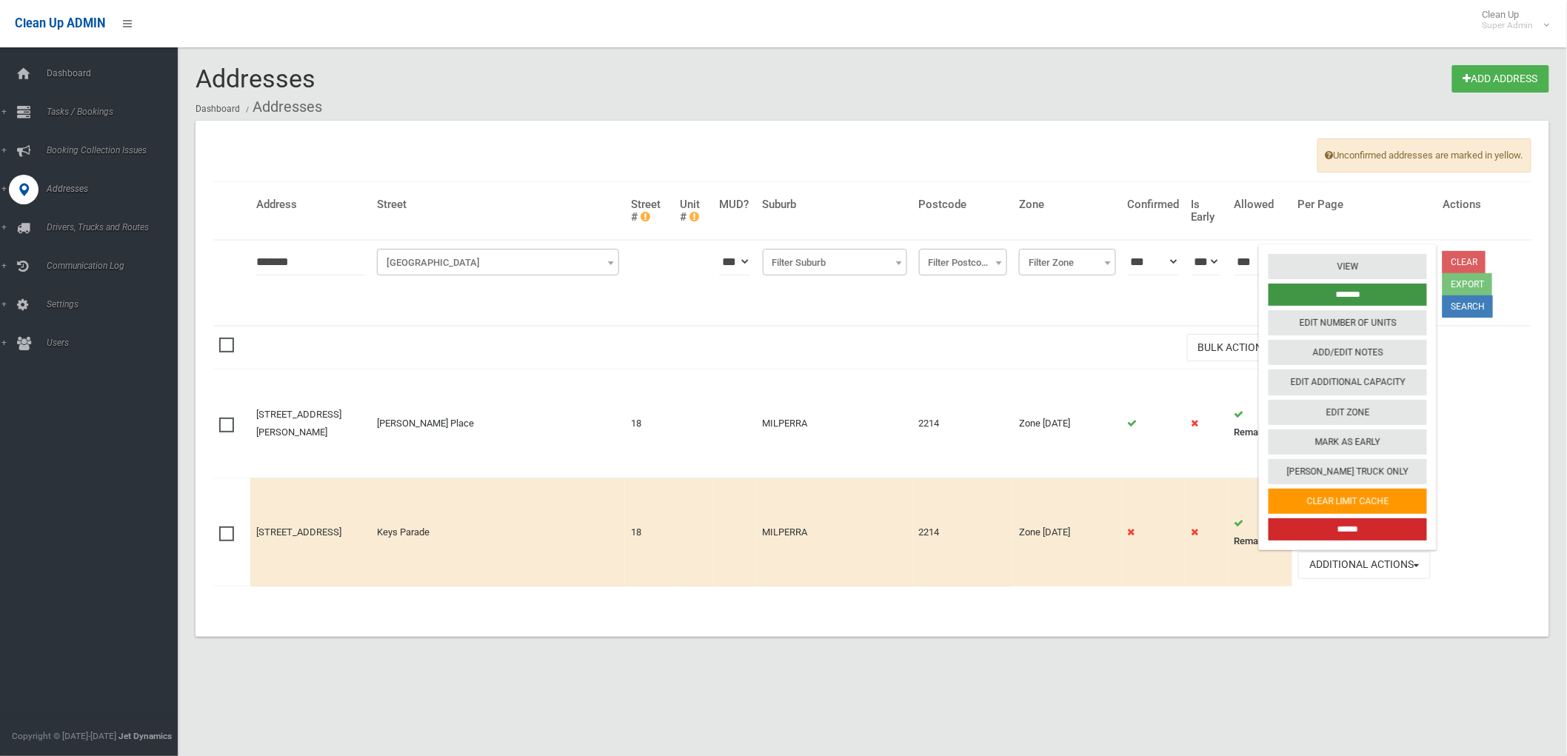
click at [1328, 286] on input "*******" at bounding box center [1347, 295] width 158 height 22
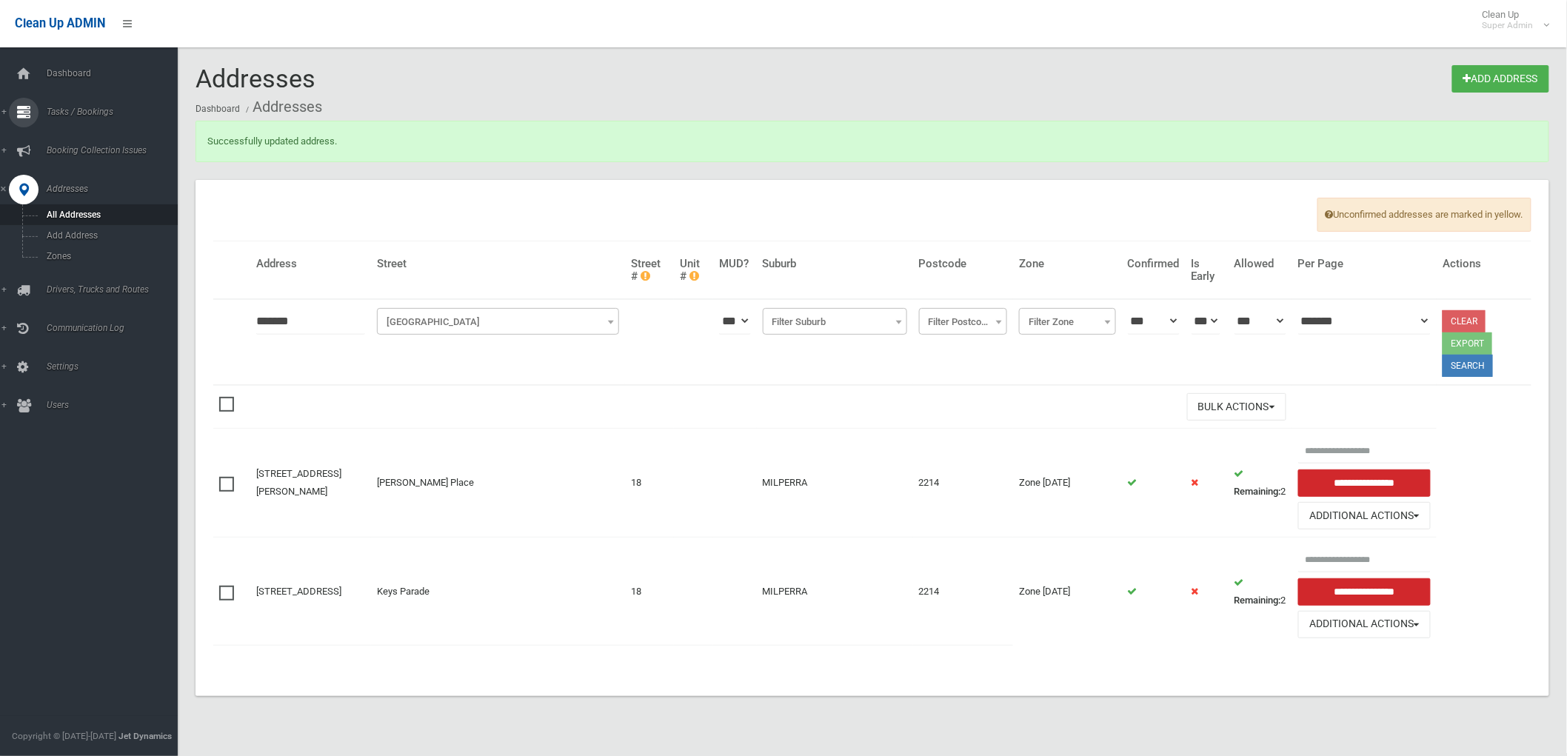
click at [31, 106] on div at bounding box center [24, 113] width 30 height 30
click at [57, 133] on span "All Bookings" at bounding box center [109, 138] width 135 height 10
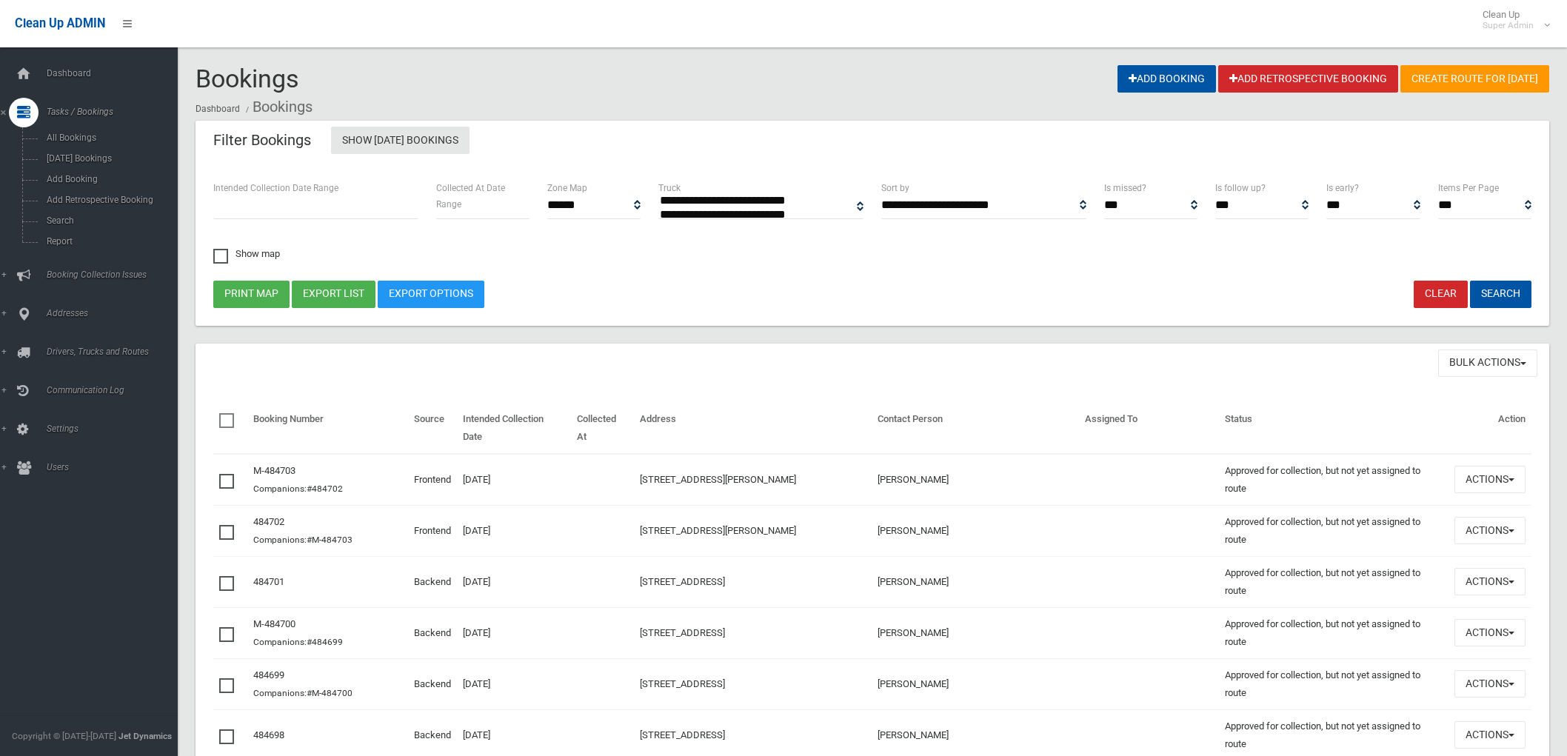
select select
click at [59, 215] on link "Search" at bounding box center [95, 220] width 190 height 21
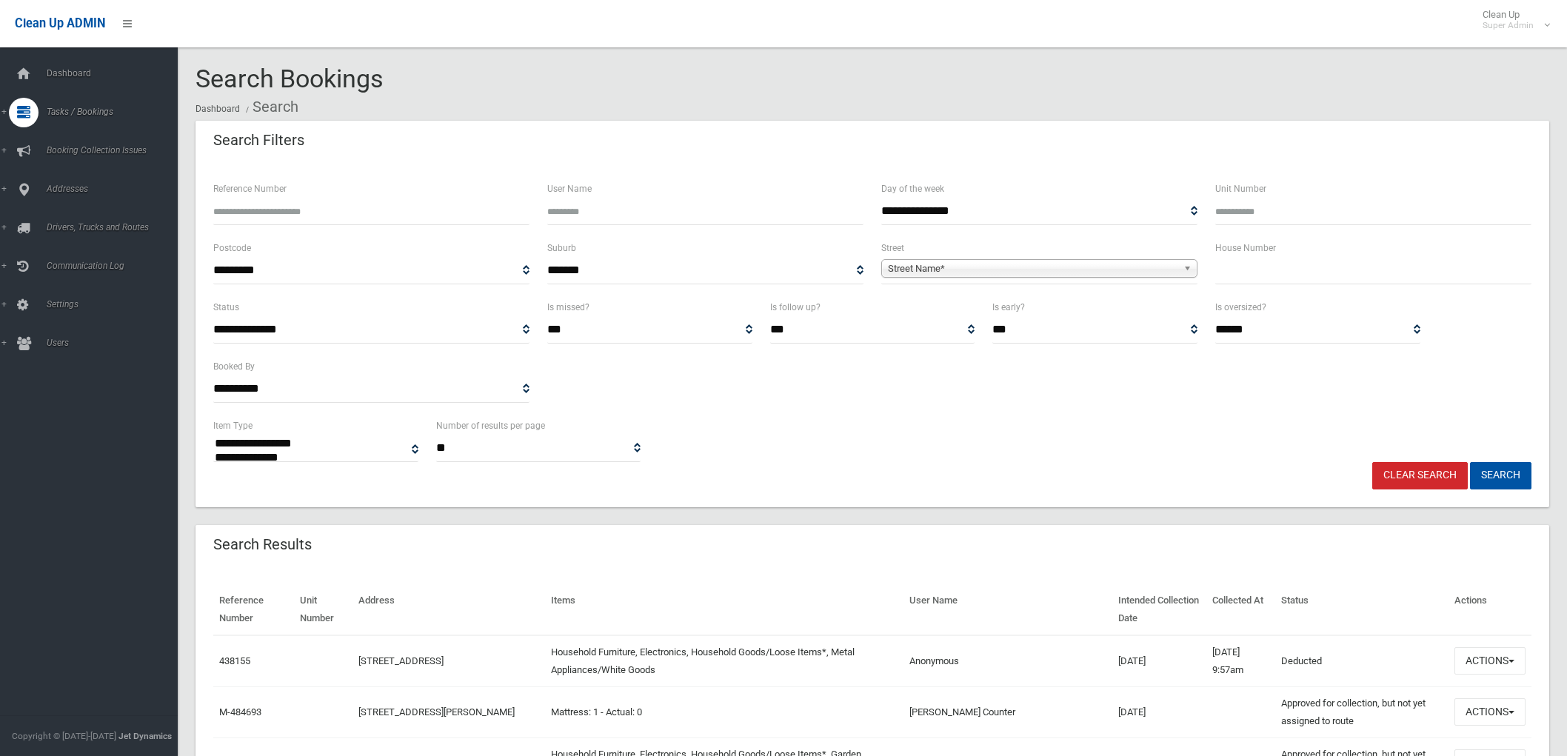
select select
click at [372, 213] on input "Reference Number" at bounding box center [371, 211] width 316 height 27
type input "******"
click at [1470, 462] on button "Search" at bounding box center [1500, 475] width 61 height 27
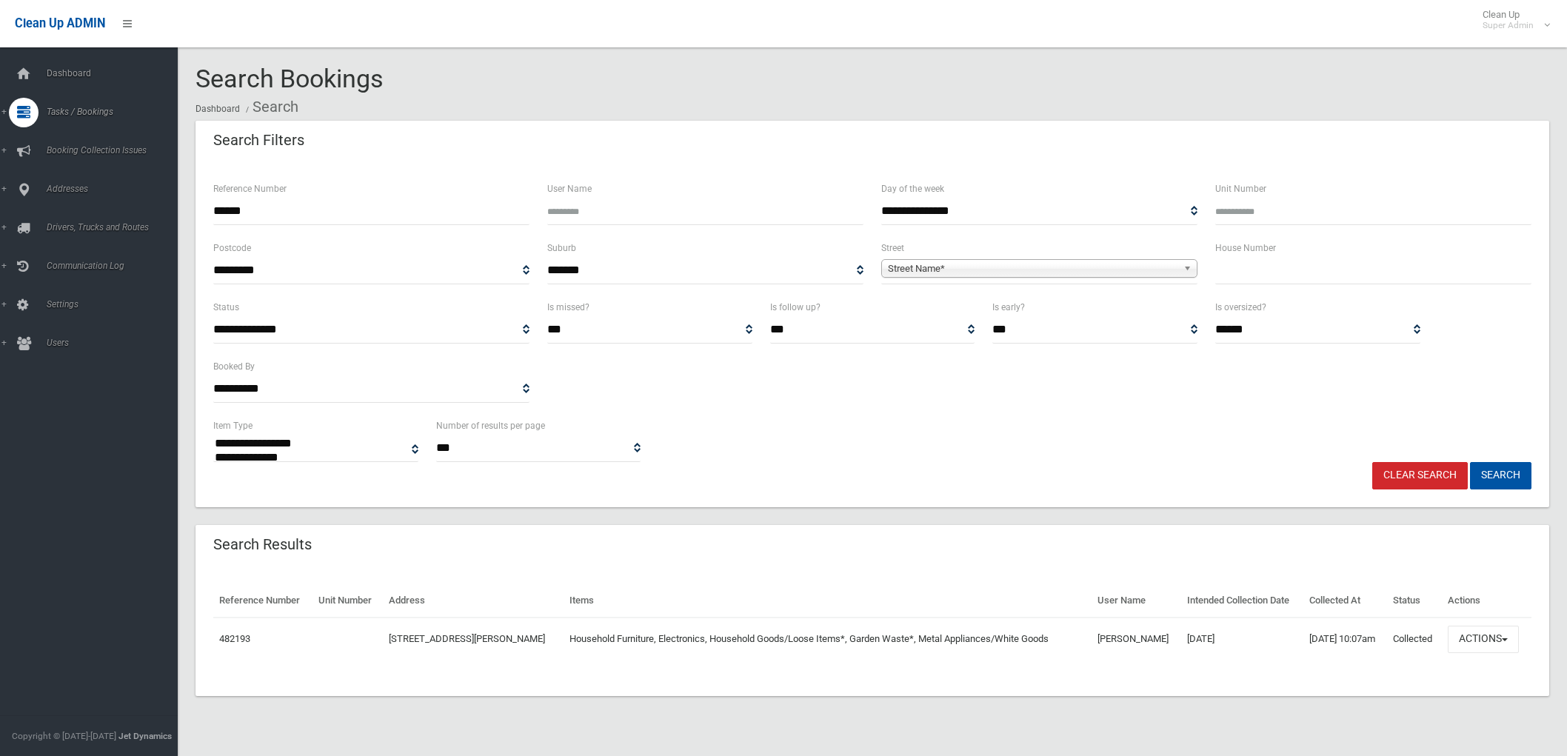
select select
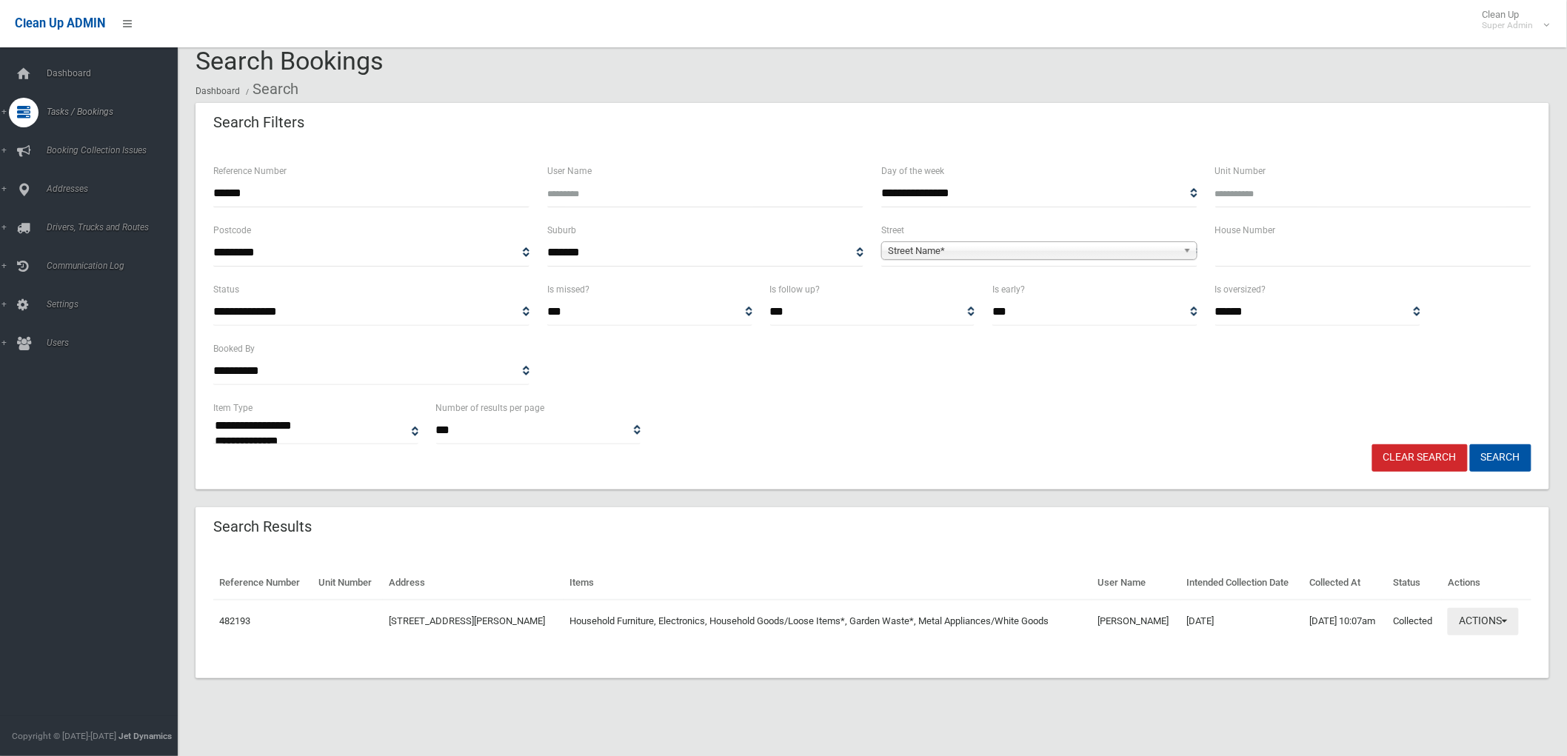
click at [1482, 630] on button "Actions" at bounding box center [1482, 621] width 71 height 27
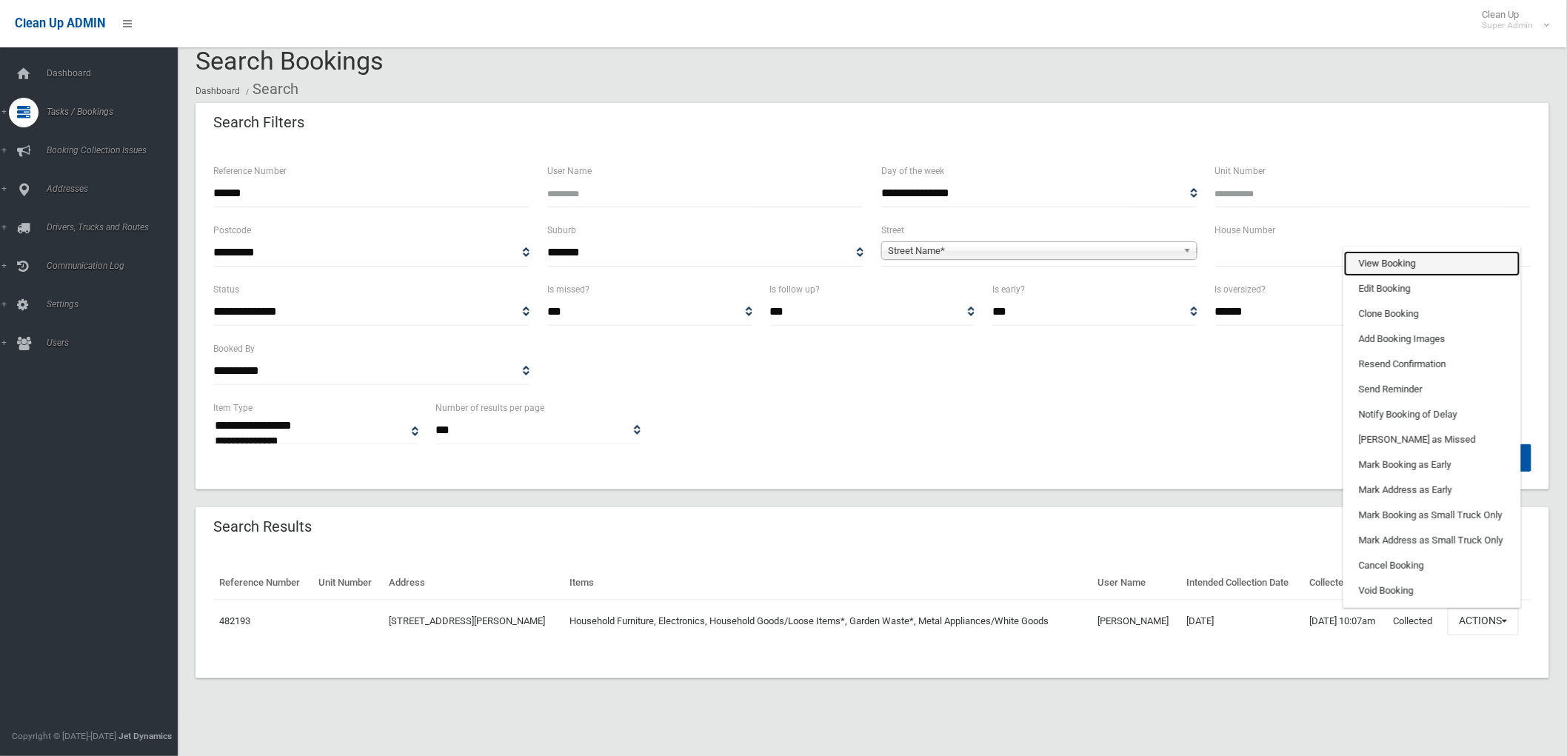
click at [1378, 272] on link "View Booking" at bounding box center [1432, 263] width 176 height 25
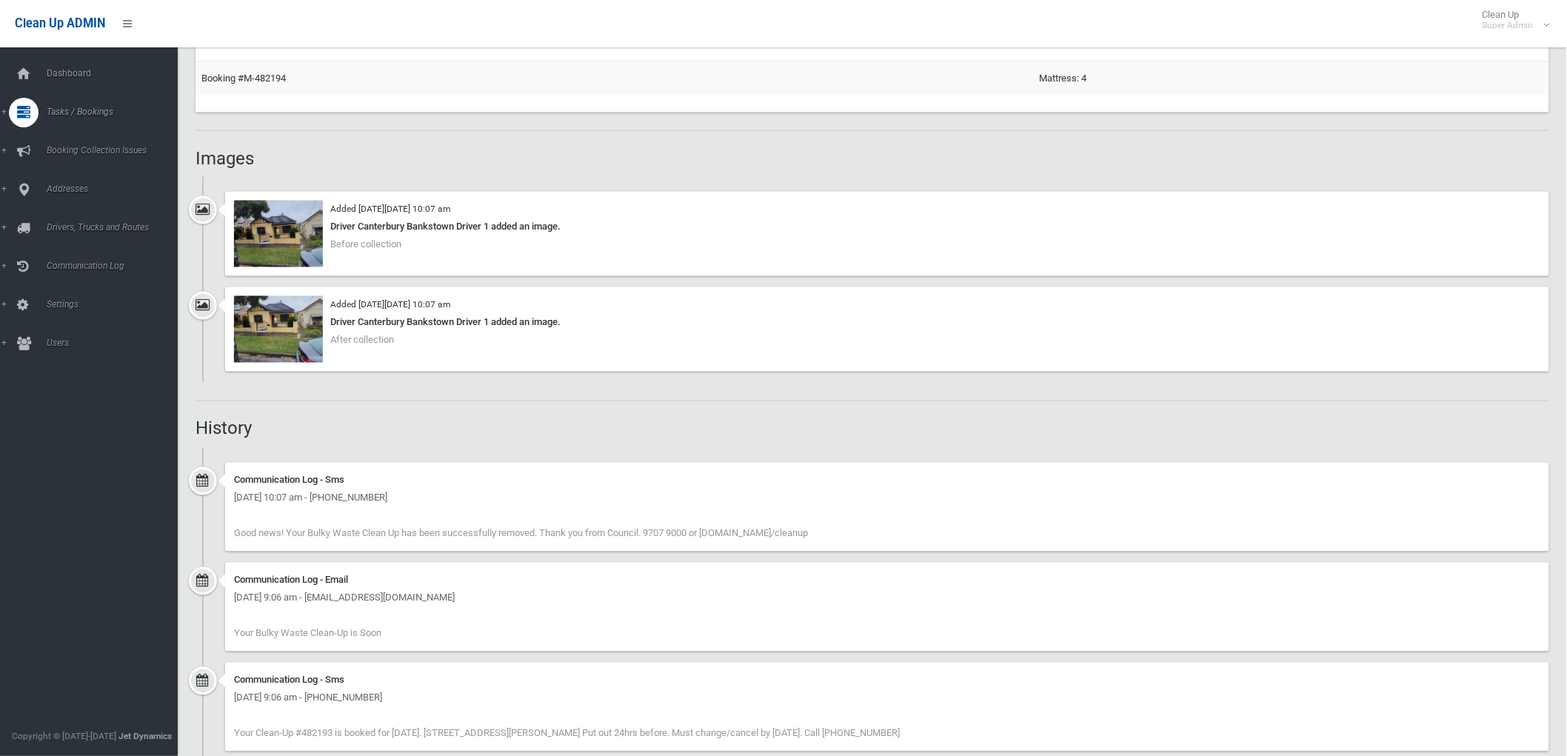
scroll to position [891, 0]
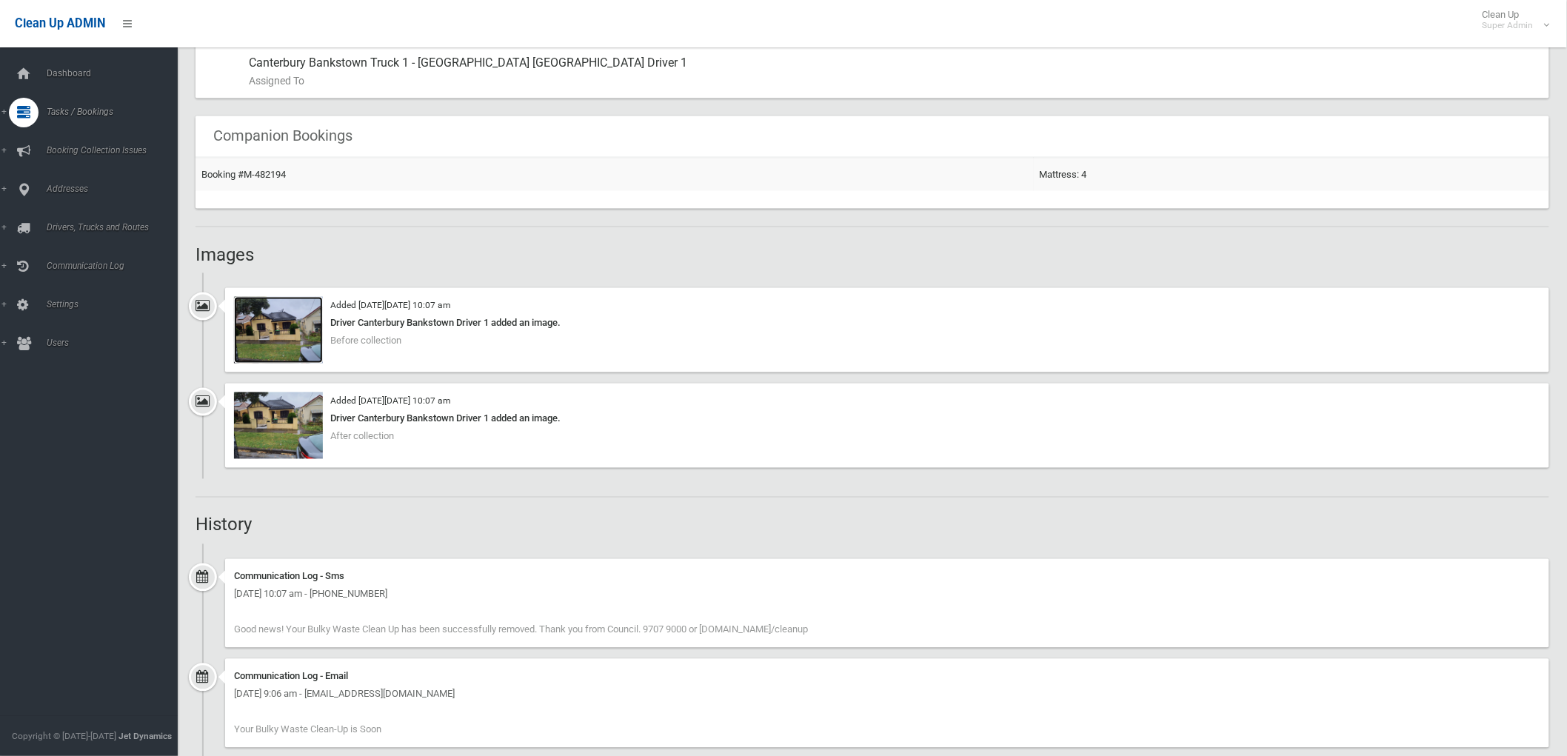
click at [299, 341] on img at bounding box center [278, 330] width 89 height 67
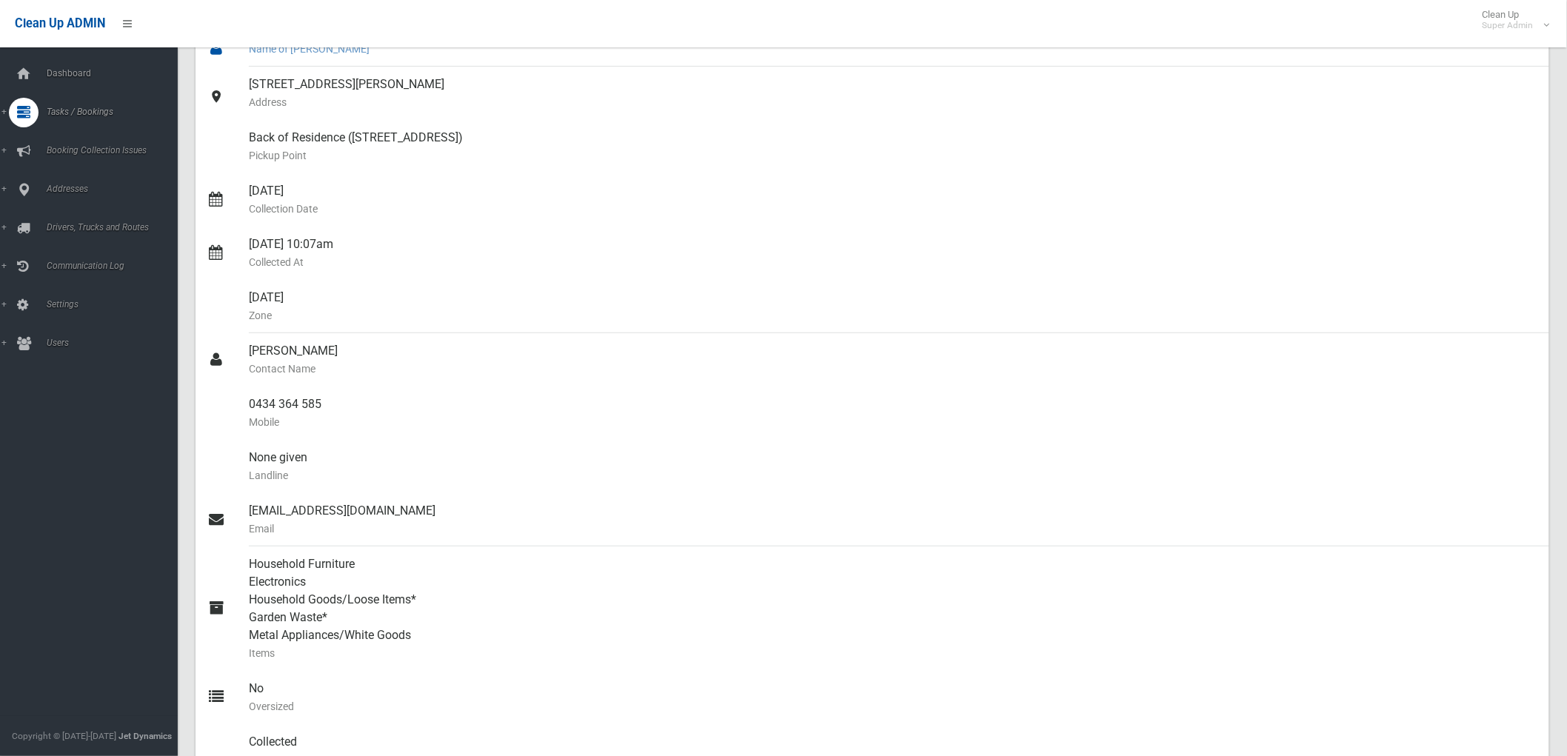
scroll to position [0, 0]
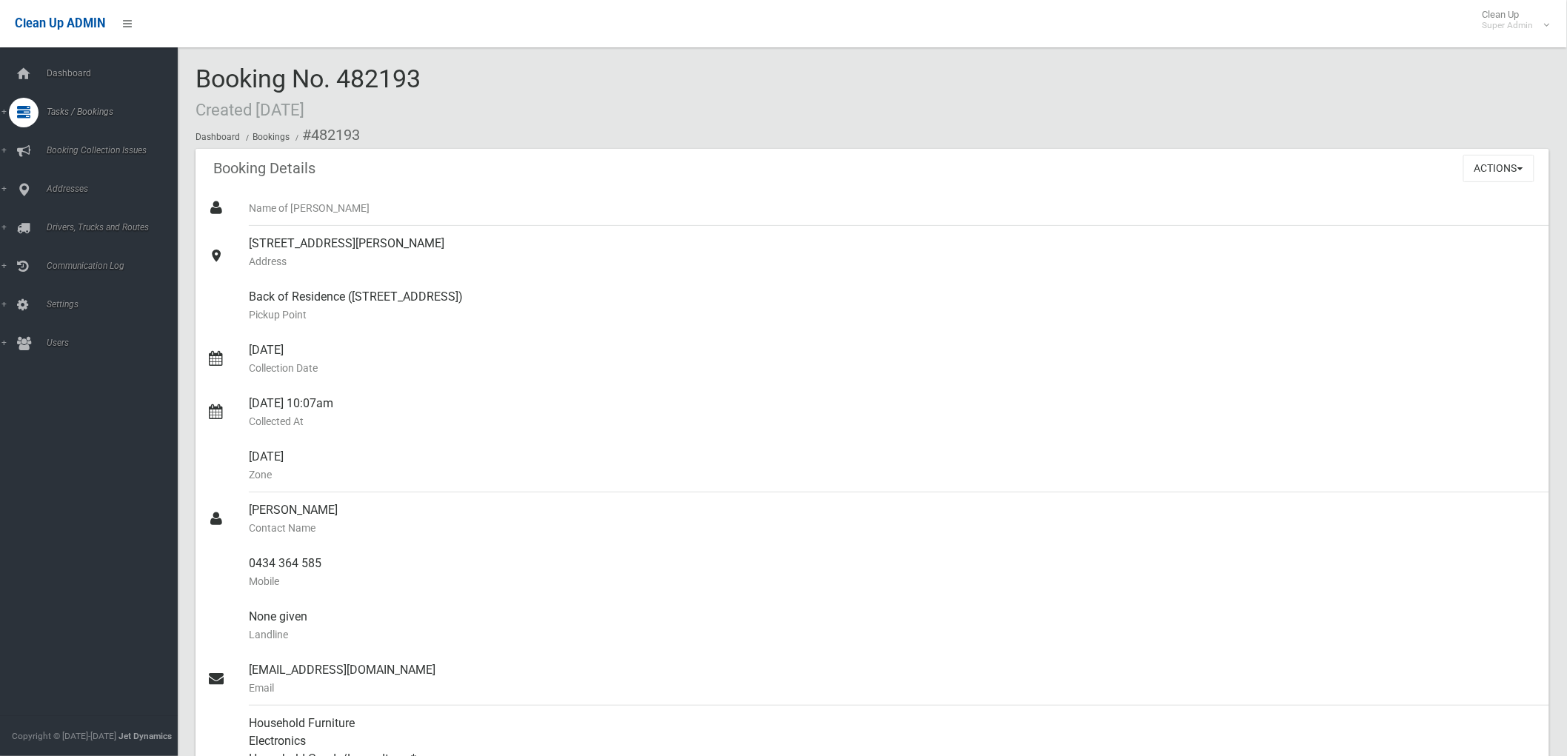
click at [1516, 184] on div "Actions View Booking Edit Booking Clone Booking Add Booking Images Resend Confi…" at bounding box center [1506, 168] width 86 height 38
click at [1512, 176] on button "Actions" at bounding box center [1498, 168] width 71 height 27
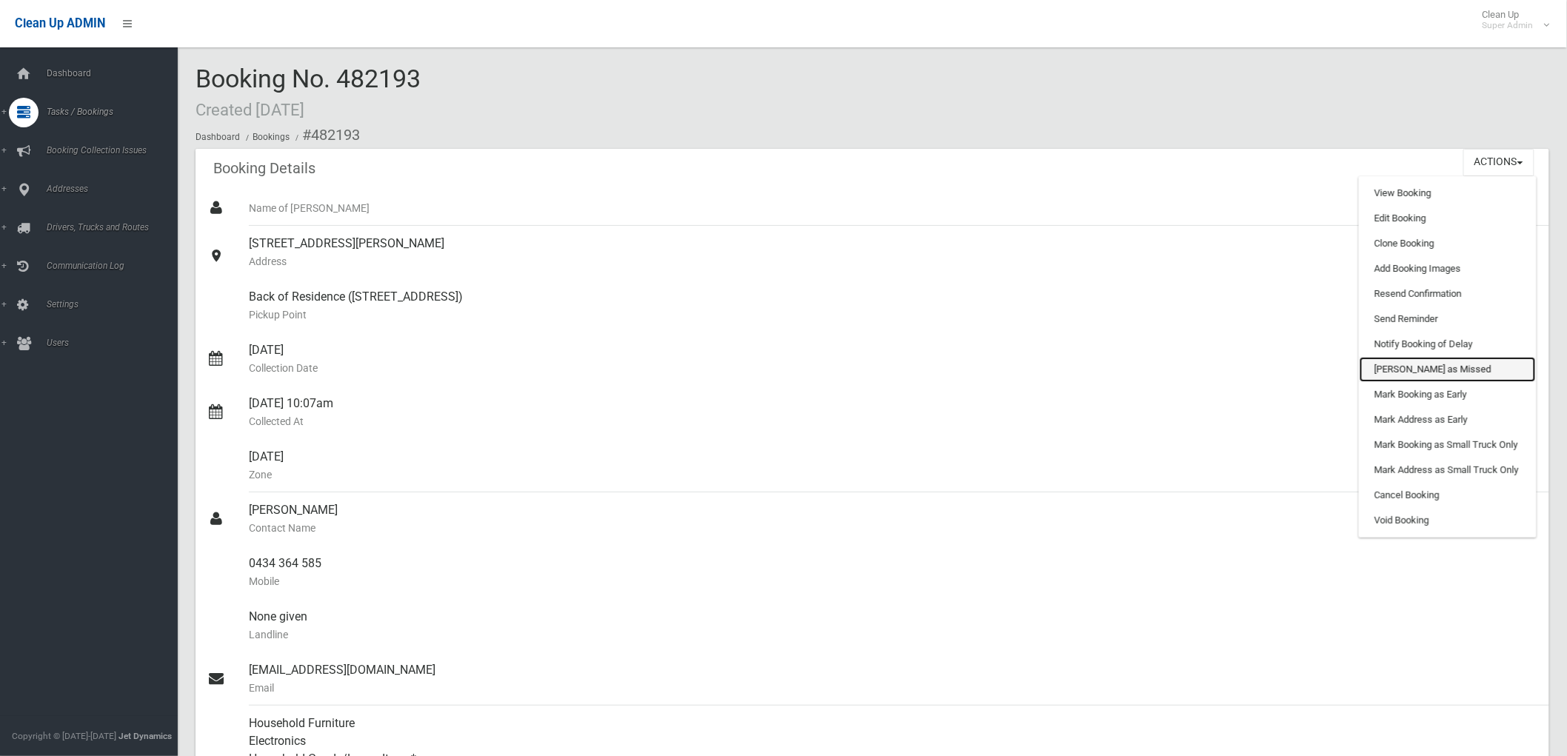
click at [1452, 364] on link "[PERSON_NAME] as Missed" at bounding box center [1447, 369] width 176 height 25
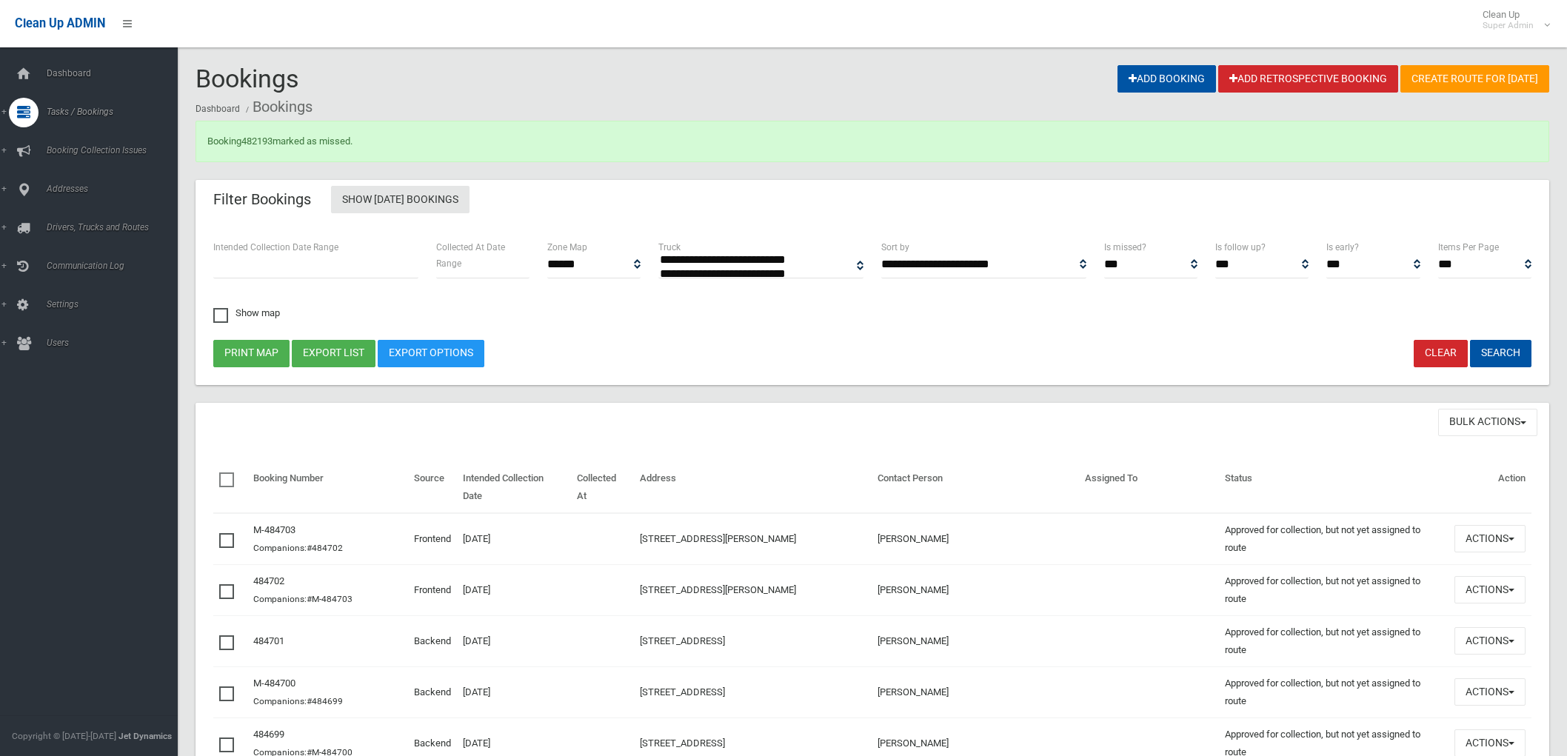
select select
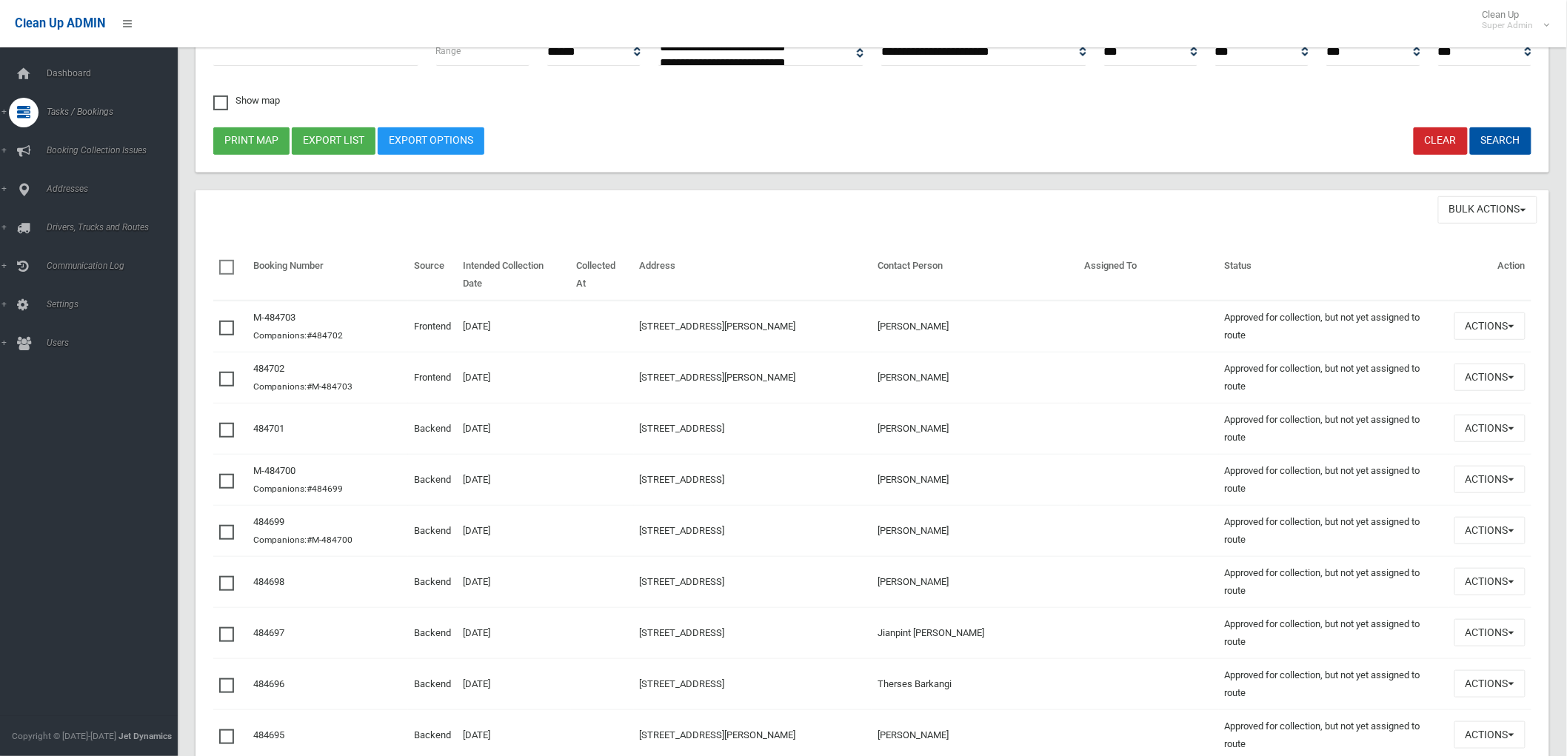
scroll to position [411, 0]
